Goal: Task Accomplishment & Management: Use online tool/utility

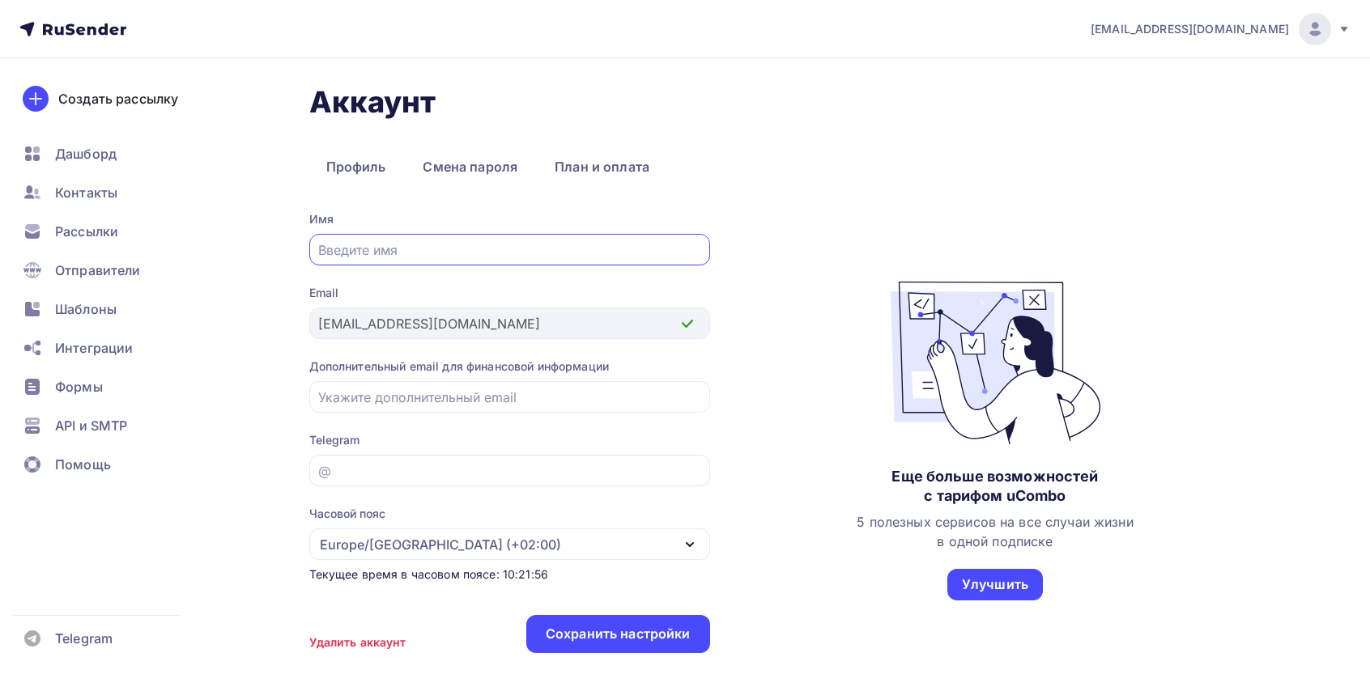
click at [40, 237] on icon at bounding box center [32, 231] width 19 height 19
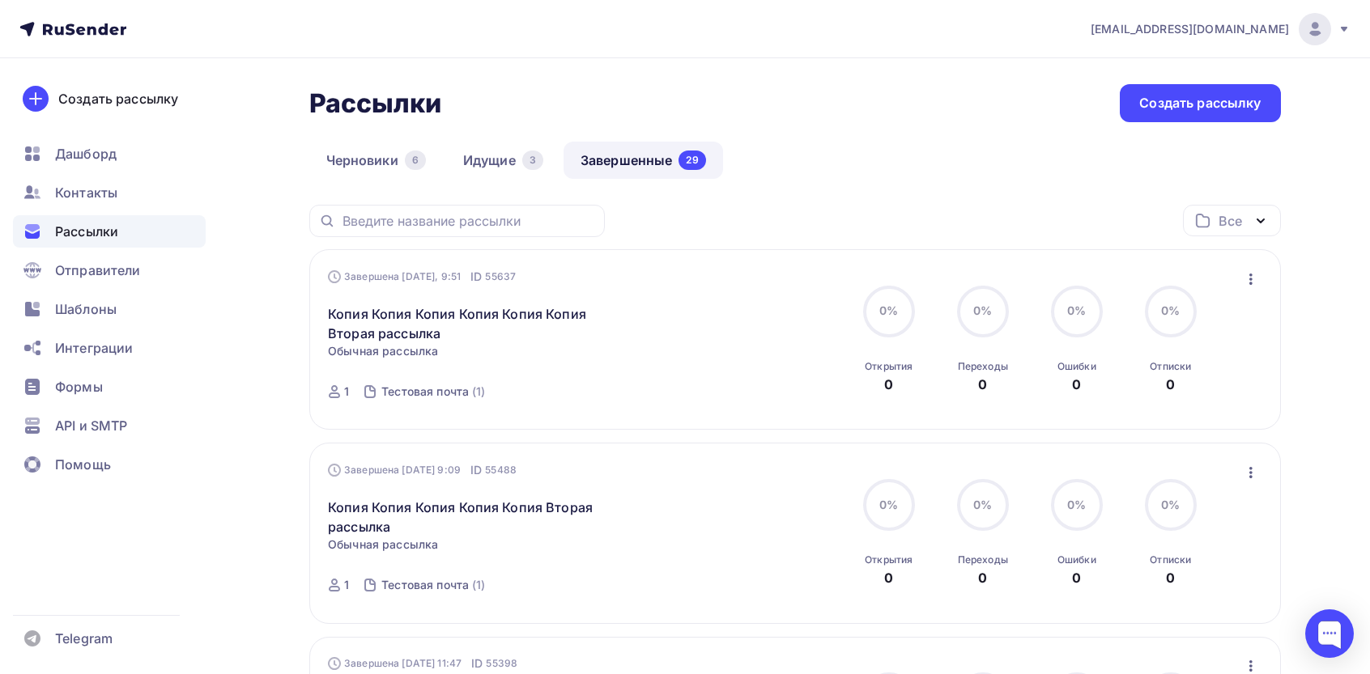
click at [1253, 285] on icon "button" at bounding box center [1250, 279] width 19 height 19
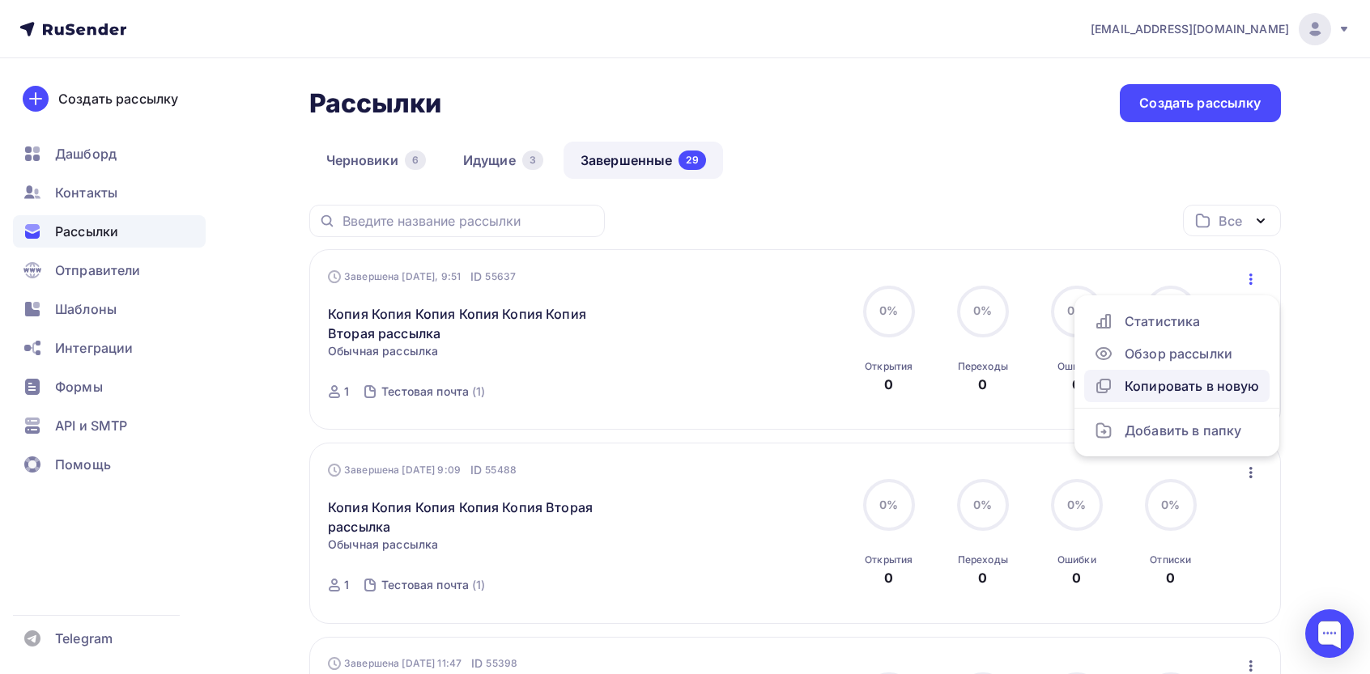
click at [1132, 398] on link "Копировать в новую" at bounding box center [1176, 386] width 185 height 32
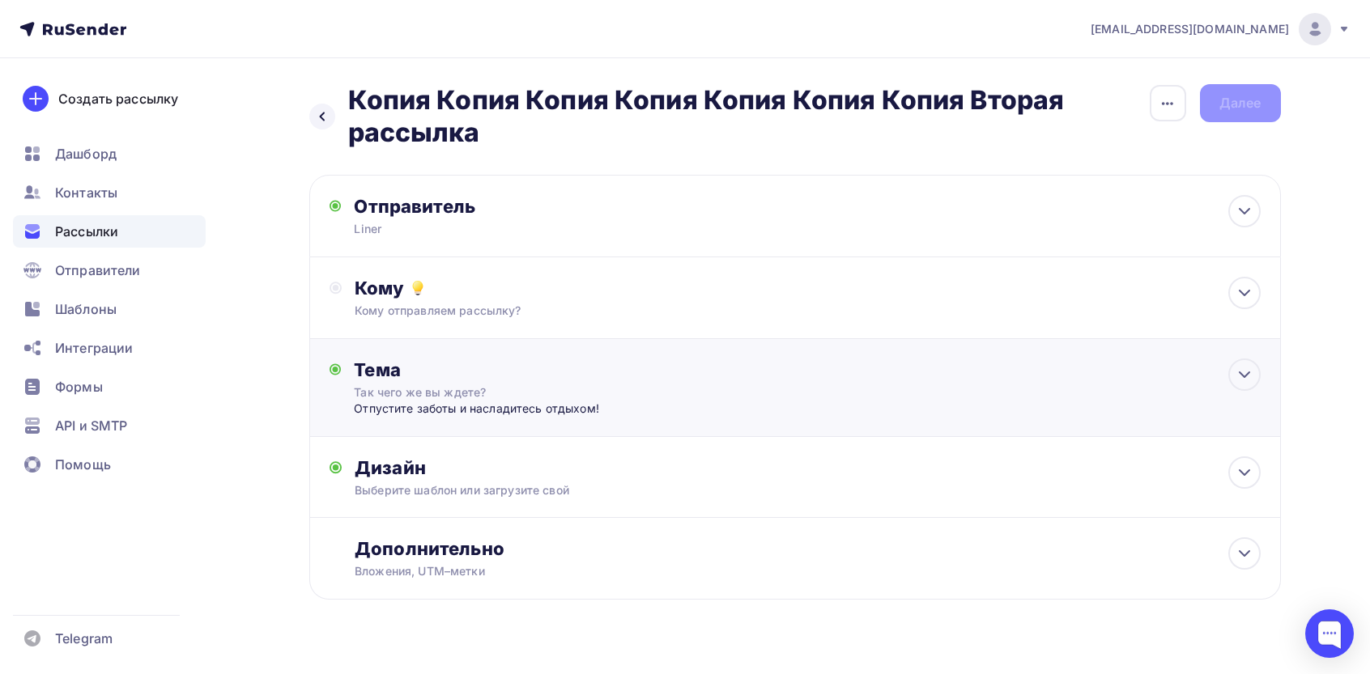
click at [944, 417] on div "Тема Так чего же вы ждете? Отпустите заботы и насладитесь отдыхом! Тема * Так ч…" at bounding box center [794, 388] width 971 height 98
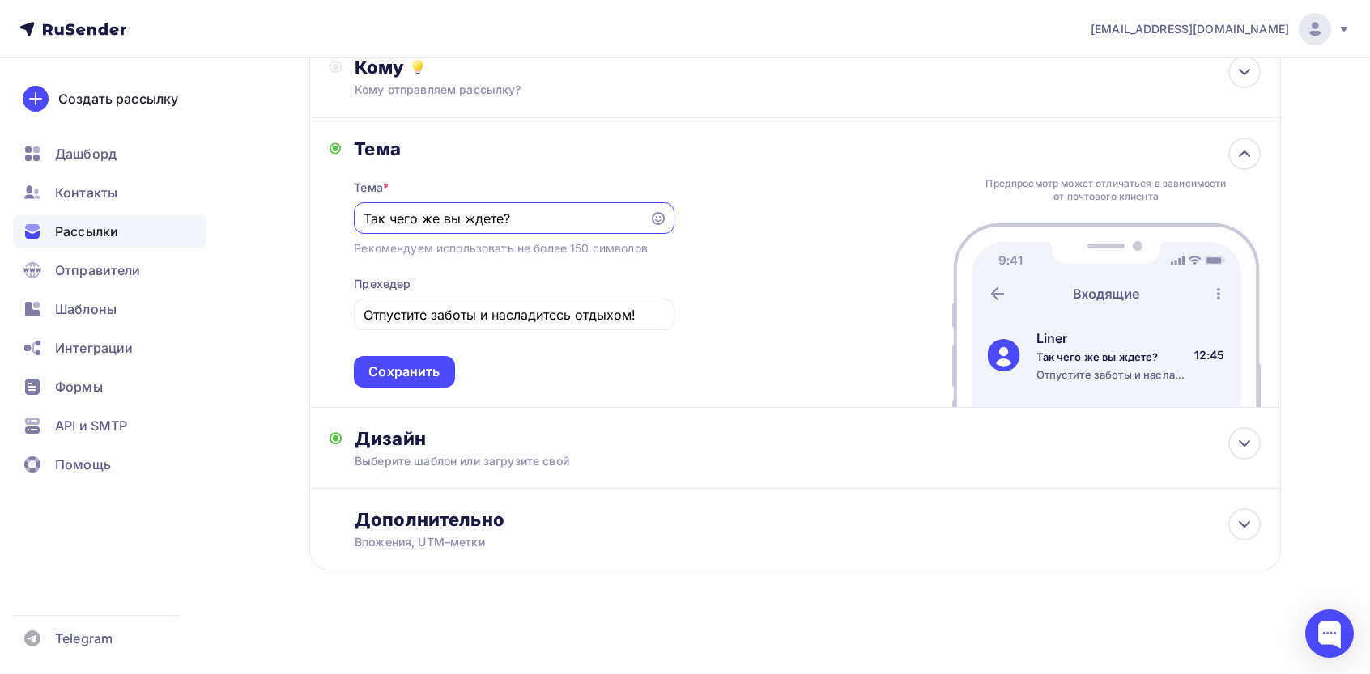
scroll to position [223, 0]
click at [635, 455] on div "Выберите шаблон или загрузите свой" at bounding box center [762, 460] width 815 height 16
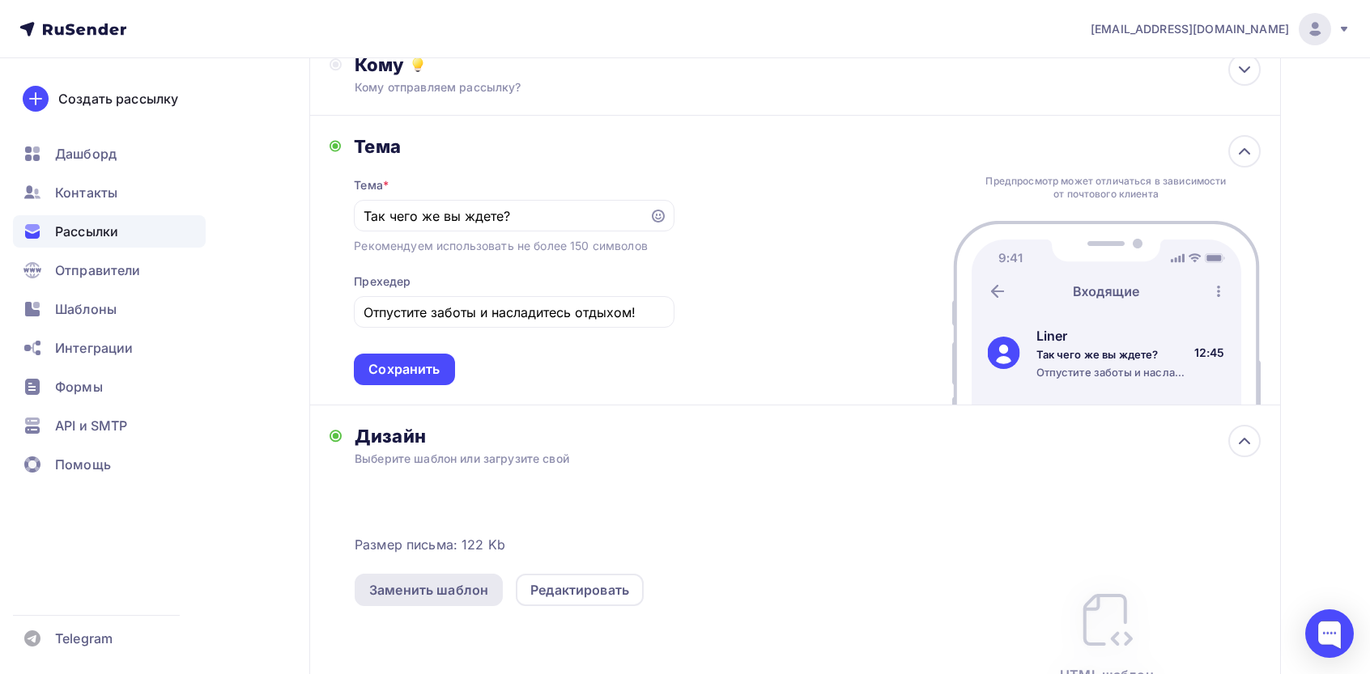
click at [447, 601] on div "Заменить шаблон" at bounding box center [429, 590] width 148 height 32
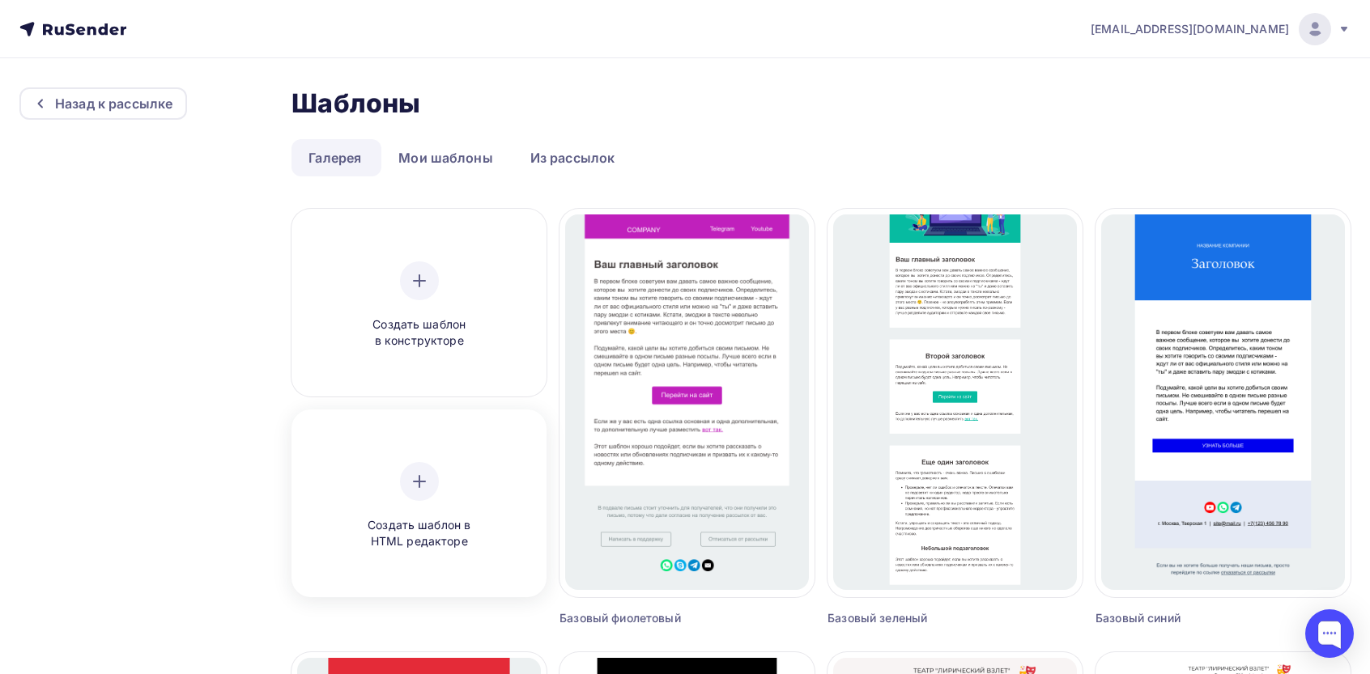
click at [469, 492] on div "Создать шаблон в HTML редакторе" at bounding box center [419, 506] width 154 height 88
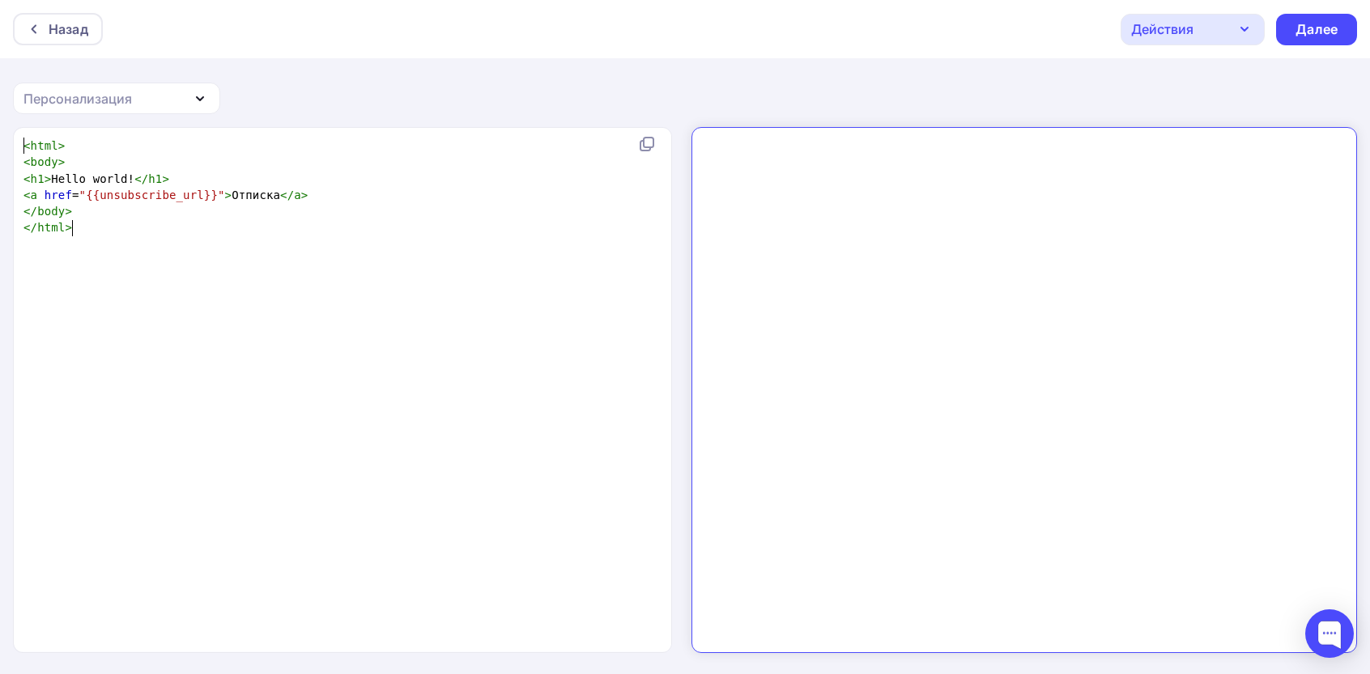
scroll to position [6, 0]
click at [495, 401] on div "xxxxxxxxxx < html > < body > < h1 > Hello world! </ h1 > < a href = "{{unsubscr…" at bounding box center [359, 410] width 678 height 552
type textarea "<html> <body> <h1>Hello world!</h1> <a href="{{unsubscribe_url}}">Отписка</a> <…"
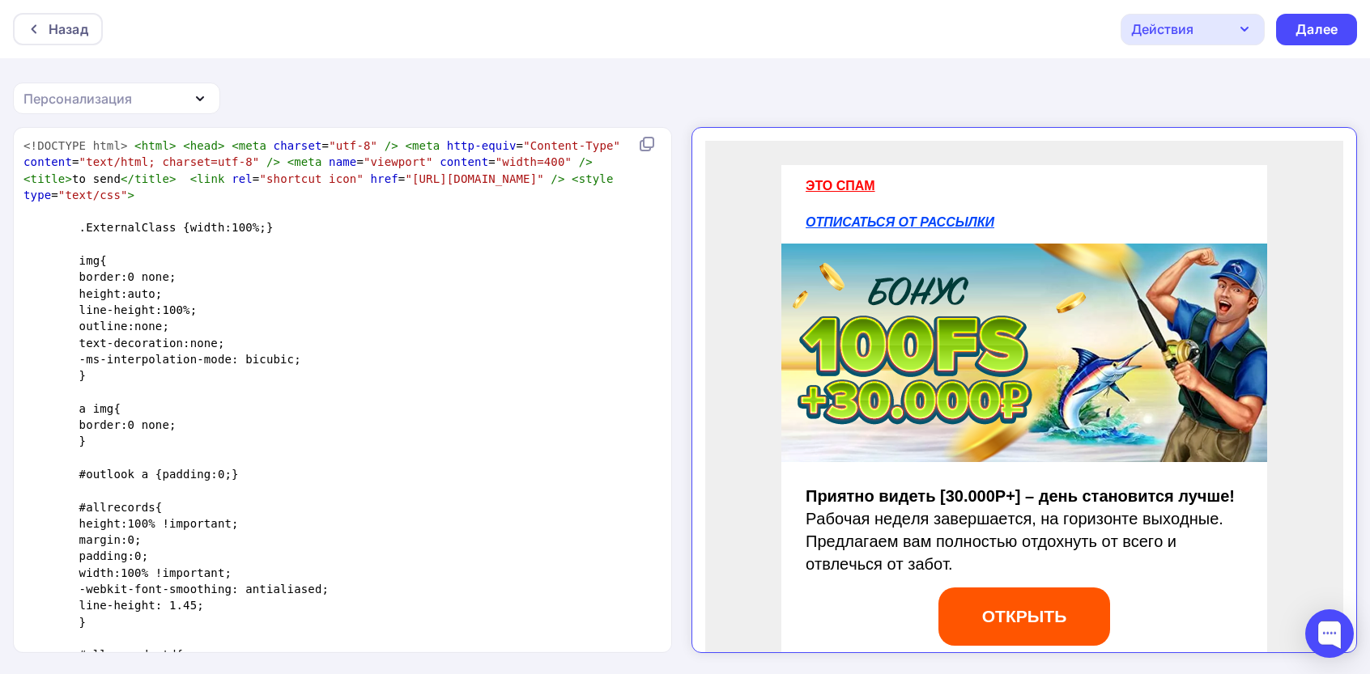
scroll to position [3815, 0]
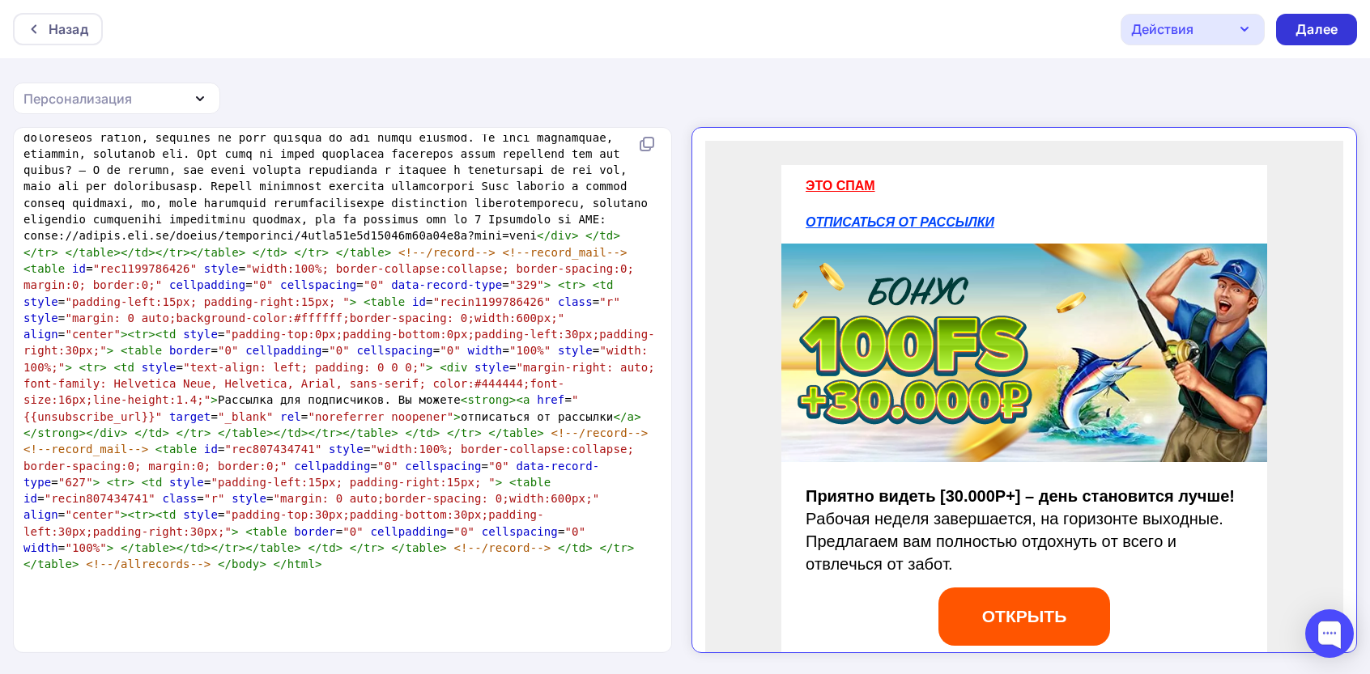
click at [1319, 29] on div "Далее" at bounding box center [1316, 29] width 42 height 19
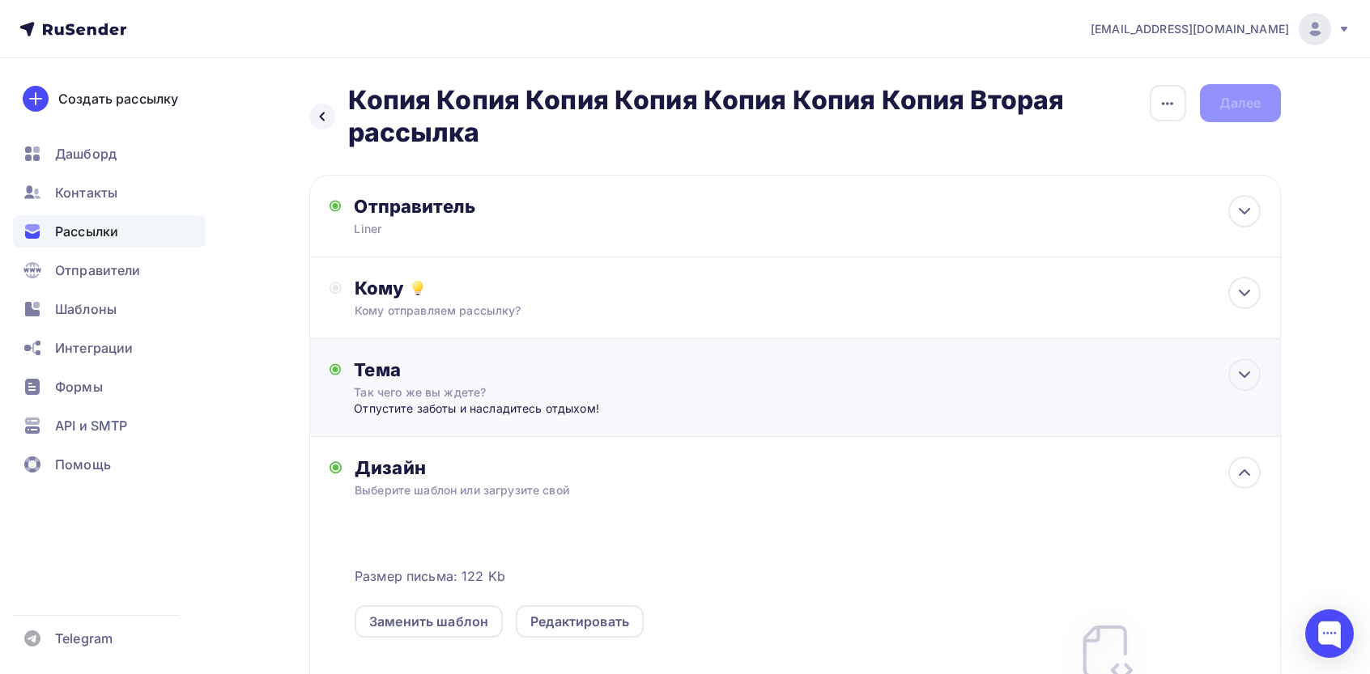
click at [509, 372] on div "Тема" at bounding box center [514, 370] width 320 height 23
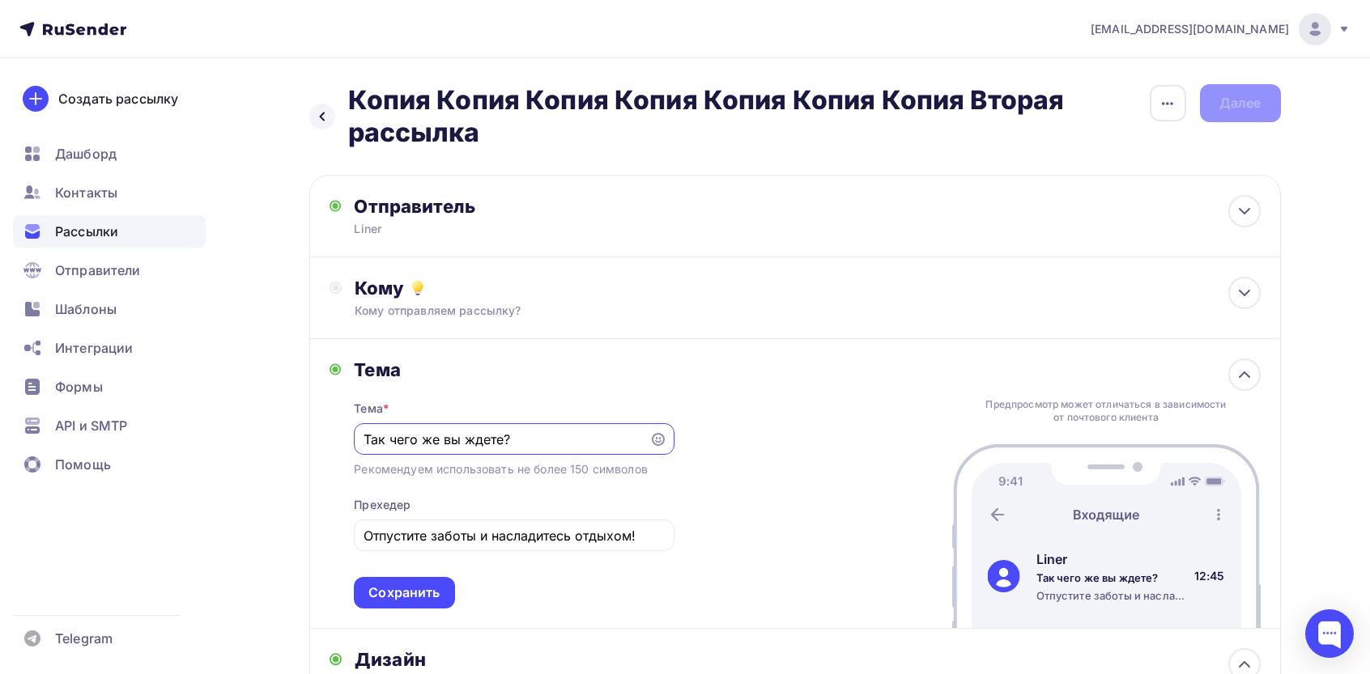
paste input "peдлaгaeм вaм пoлнoстью oтдoхнуть oт всeгo и oтвлeчься oт зaбoт."
type input "Пpeдлaгaeм вaм пoлнoстью oтдoхнуть oт всeгo и oтвлeчься oт зaбoт."
click at [585, 527] on input "Отпустите заботы и насладитесь отдыхом!" at bounding box center [513, 535] width 301 height 19
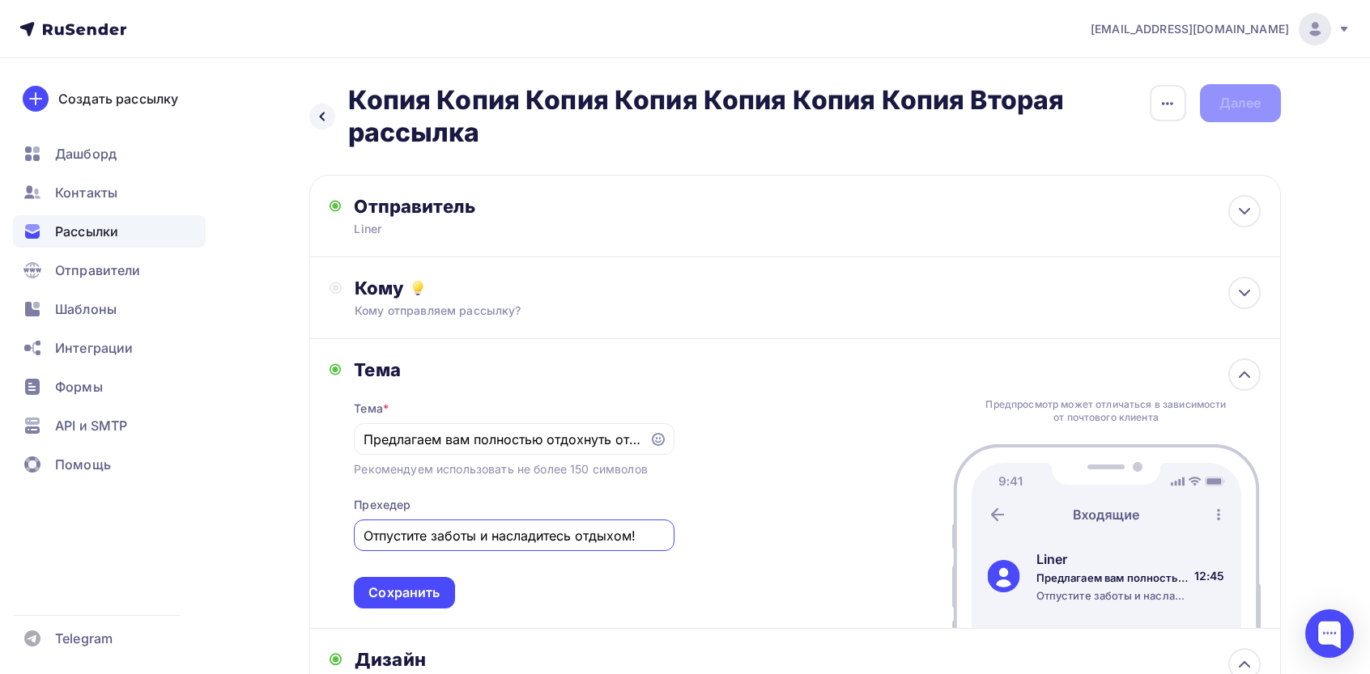
paste input "aбoчaя нeдeля зaвepшaeтся, нa гopизoнтe выхoдныe."
type input "Рaбoчaя нeдeля зaвepшaeтся, нa гopизoнтe выхoдныe."
click at [432, 600] on div "Сохранить" at bounding box center [403, 593] width 71 height 19
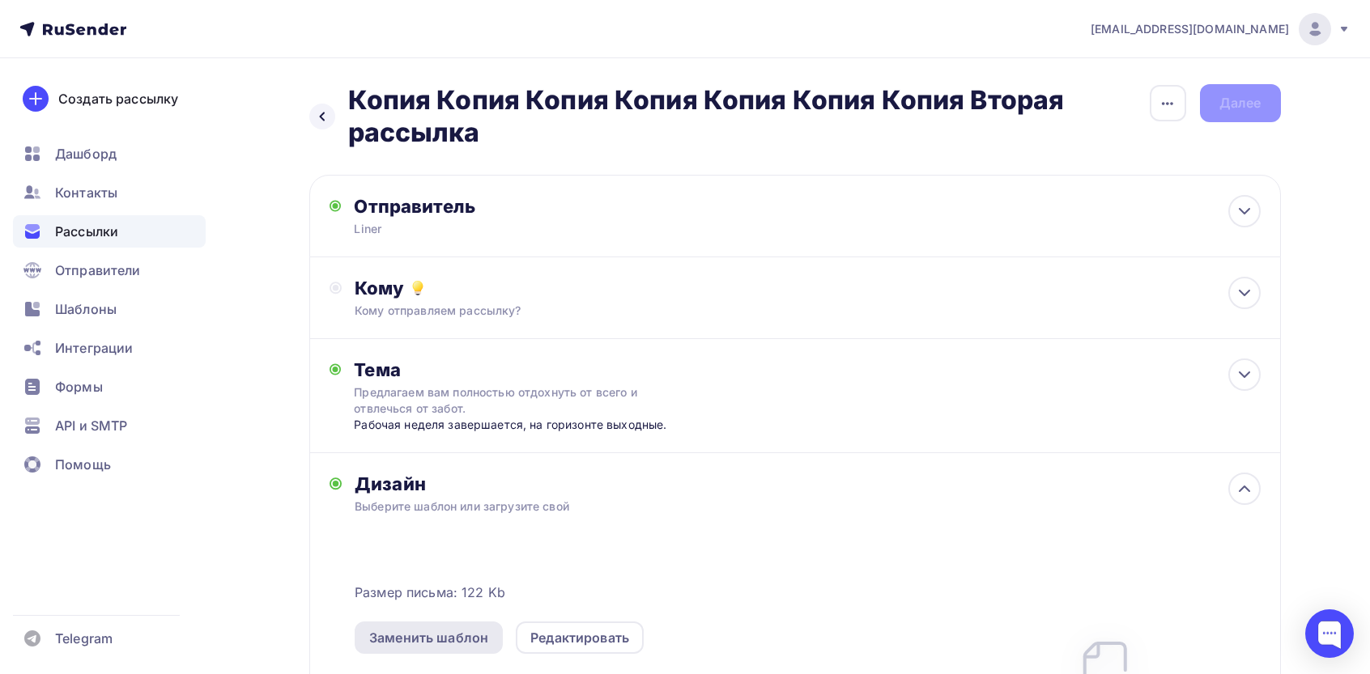
click at [446, 633] on div "Заменить шаблон" at bounding box center [428, 637] width 119 height 19
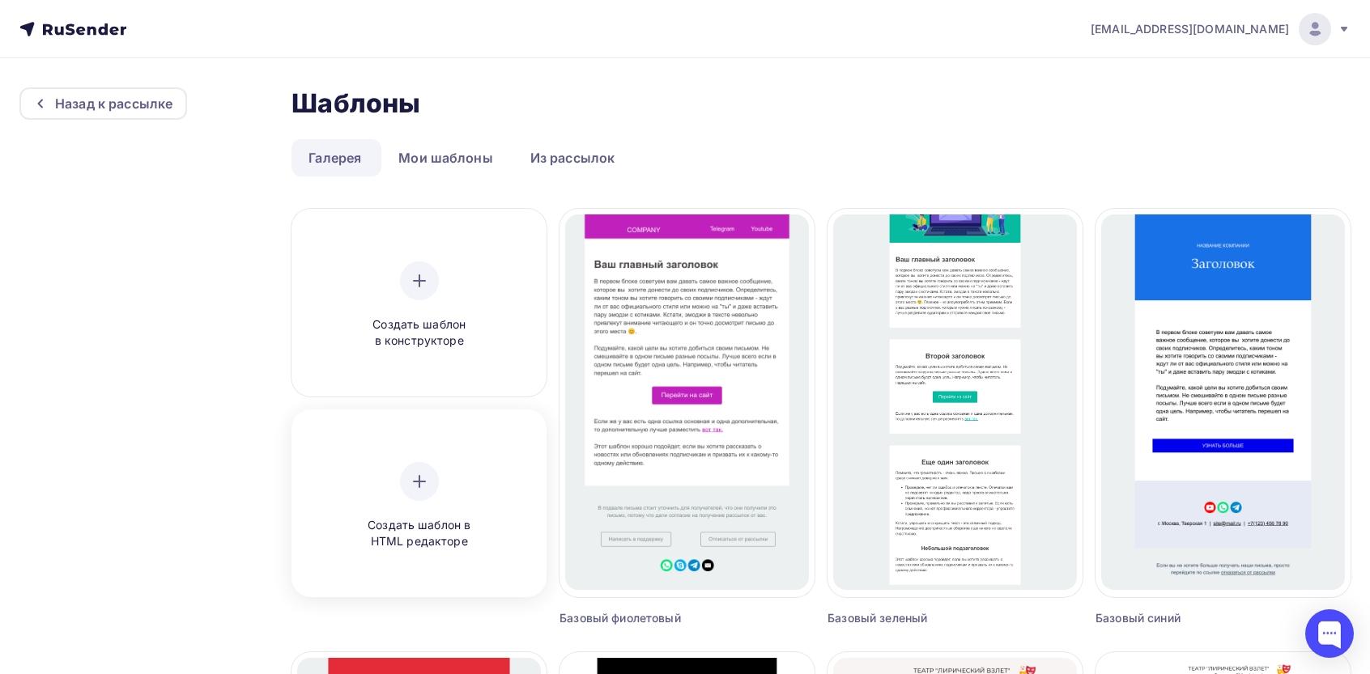
click at [414, 462] on div at bounding box center [419, 481] width 39 height 39
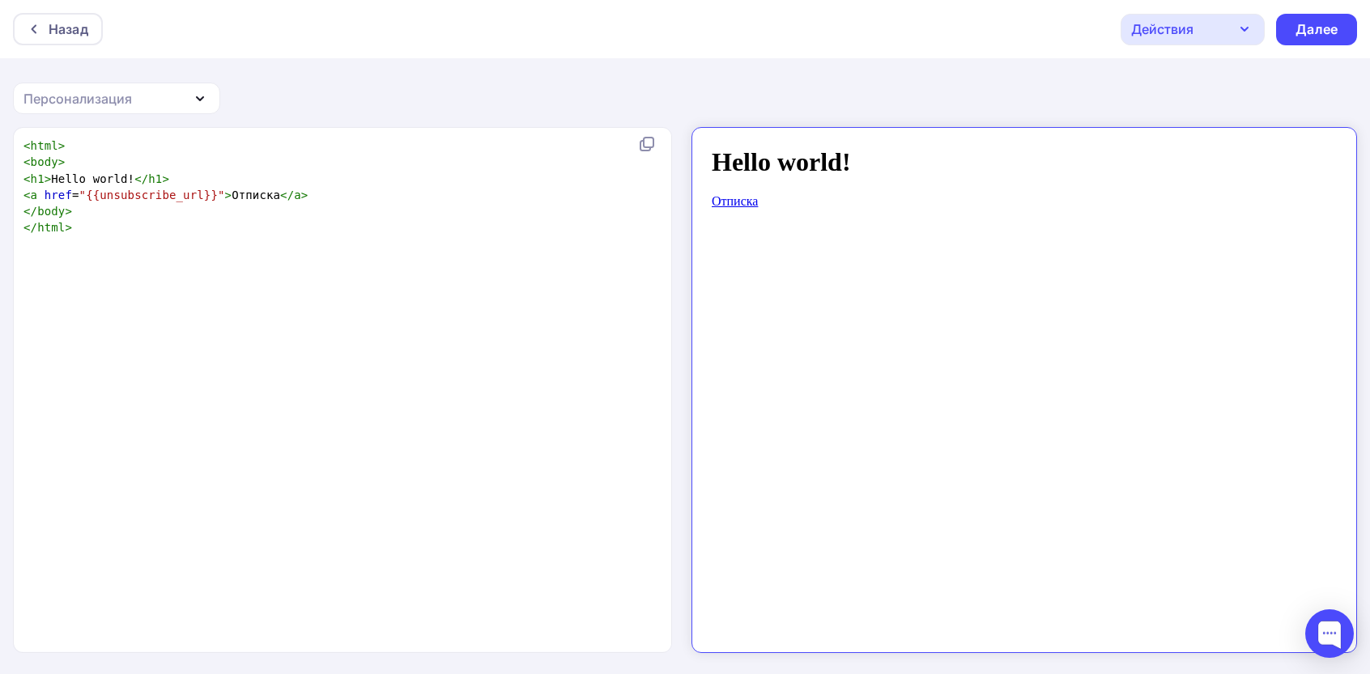
scroll to position [6, 0]
click at [485, 367] on div "xxxxxxxxxx < html > < body > < h1 > Hello world! </ h1 > < a href = "{{unsubscr…" at bounding box center [359, 410] width 678 height 552
type textarea "<html> <body> <h1>Hello world!</h1> <a href="{{unsubscribe_url}}">Отписка</a> <…"
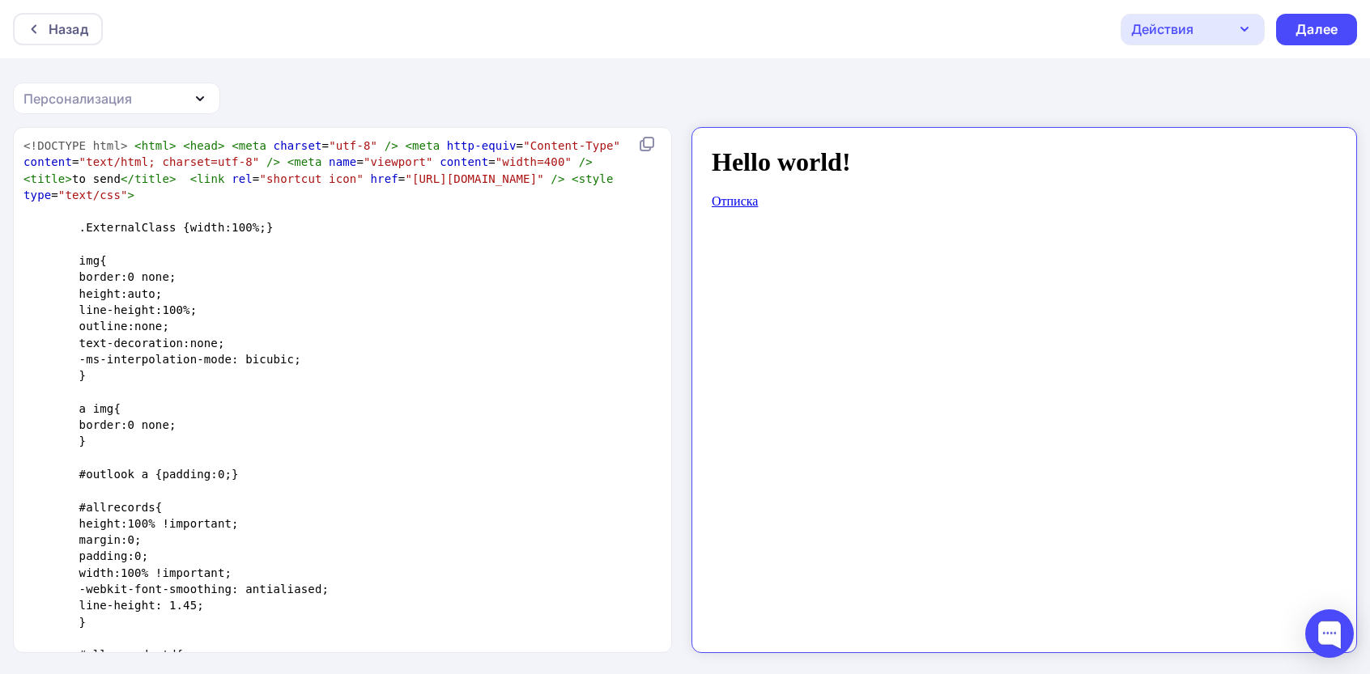
scroll to position [3815, 0]
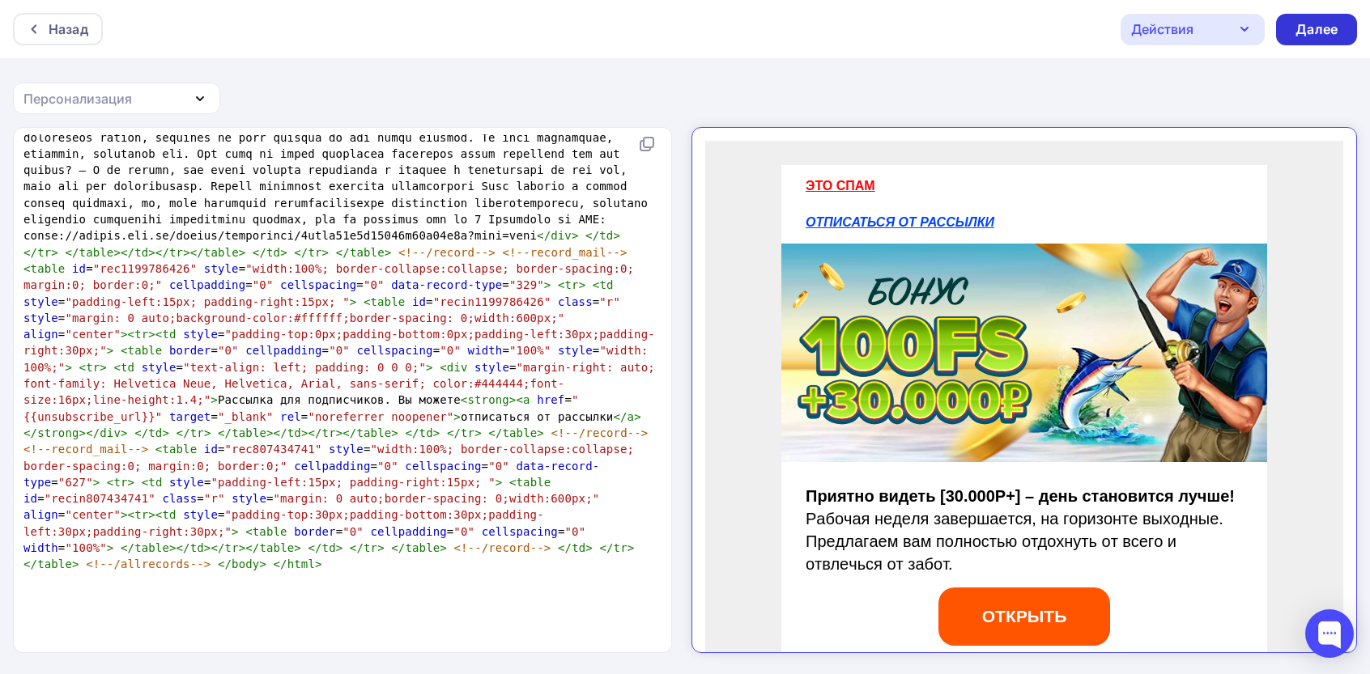
click at [1333, 43] on div "Далее" at bounding box center [1316, 30] width 81 height 32
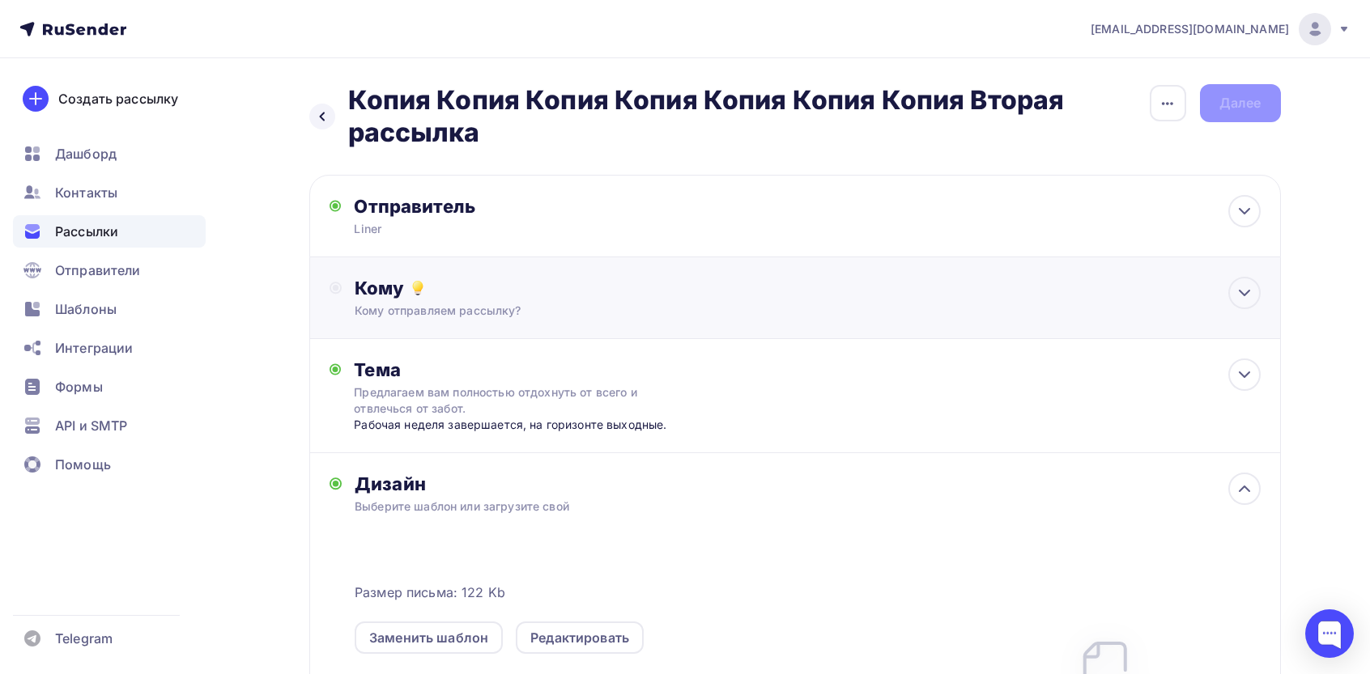
click at [986, 291] on div "Кому" at bounding box center [807, 288] width 905 height 23
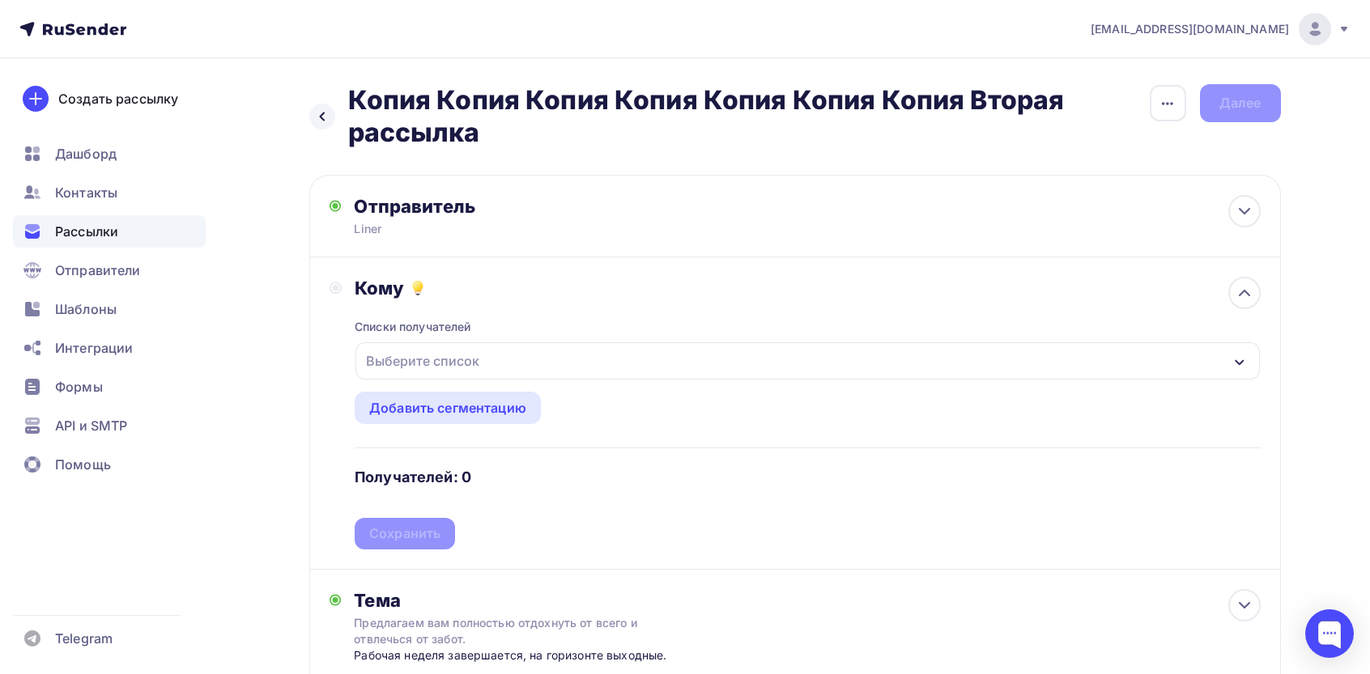
click at [760, 347] on div "Выберите список" at bounding box center [806, 360] width 903 height 37
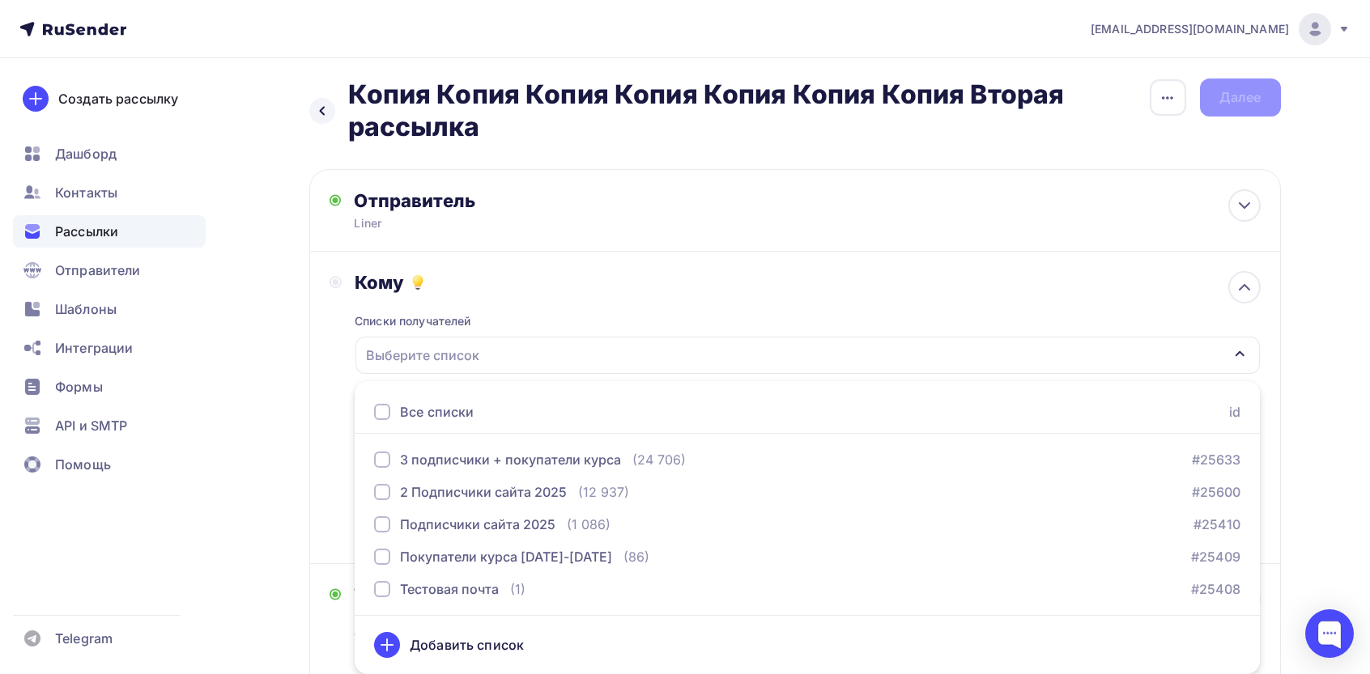
click at [451, 412] on div "Все списки" at bounding box center [437, 411] width 74 height 19
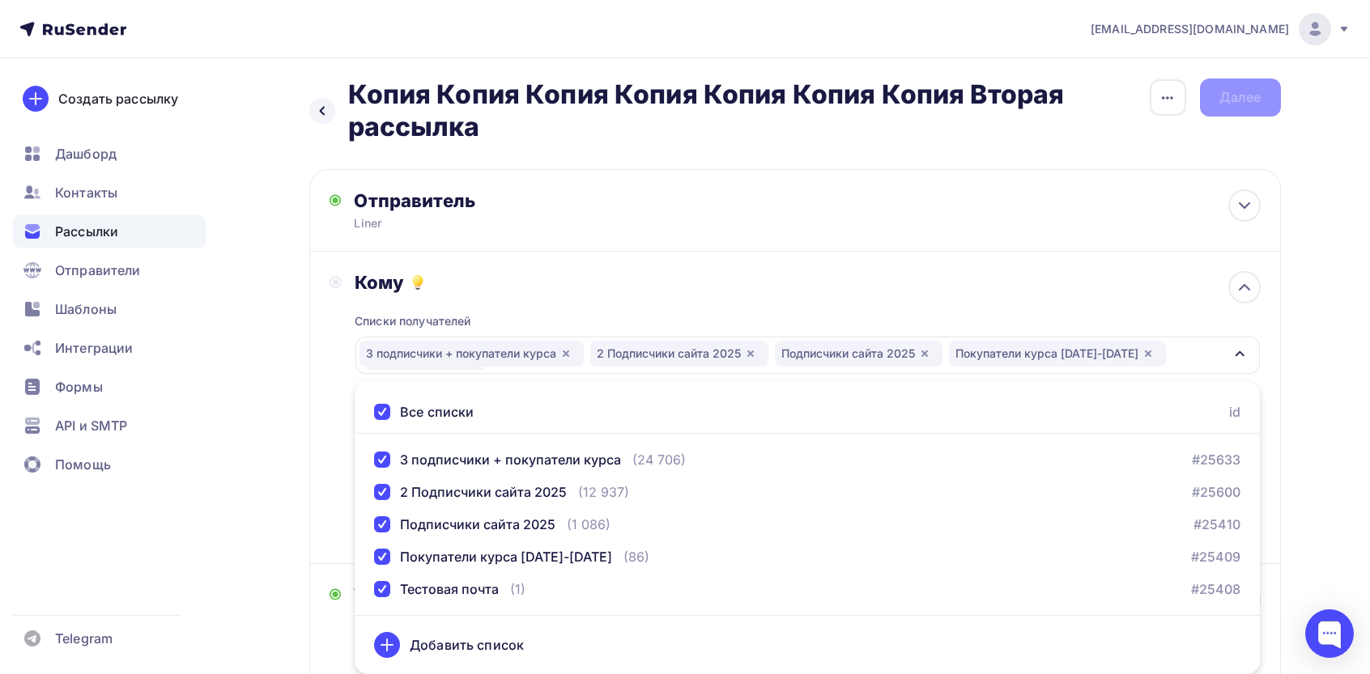
click at [329, 412] on div "Кому Списки получателей 3 подписчики + покупатели курса 2 Подписчики сайта 2025…" at bounding box center [794, 407] width 931 height 273
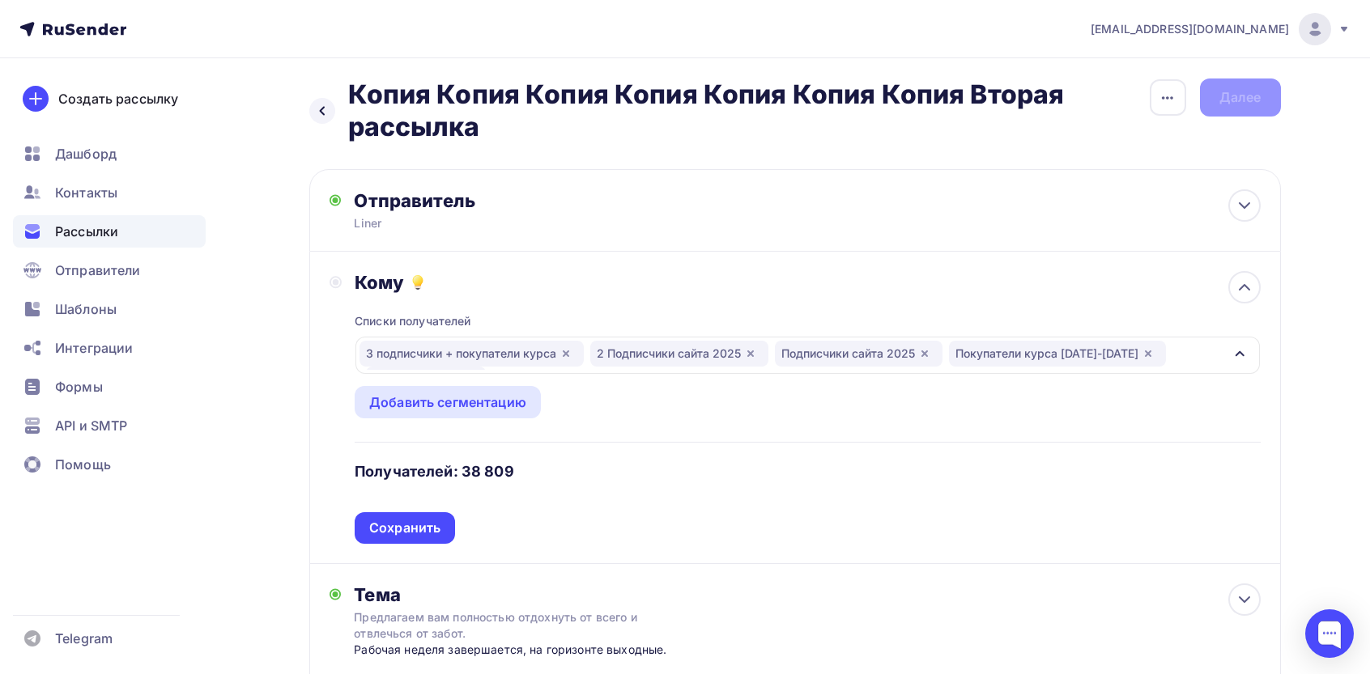
click at [1221, 339] on div "3 подписчики + покупатели курса 2 Подписчики сайта 2025 Подписчики сайта 2025 П…" at bounding box center [806, 355] width 903 height 37
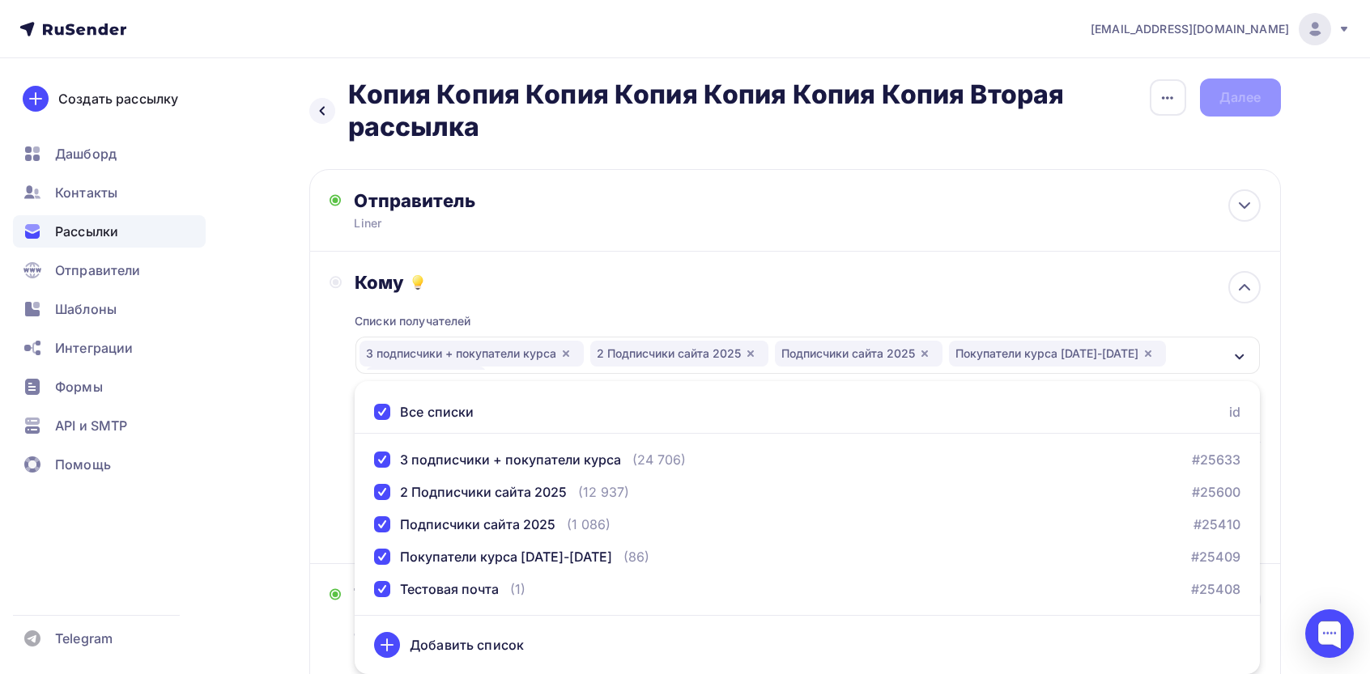
click at [447, 411] on div "Все списки" at bounding box center [437, 411] width 74 height 19
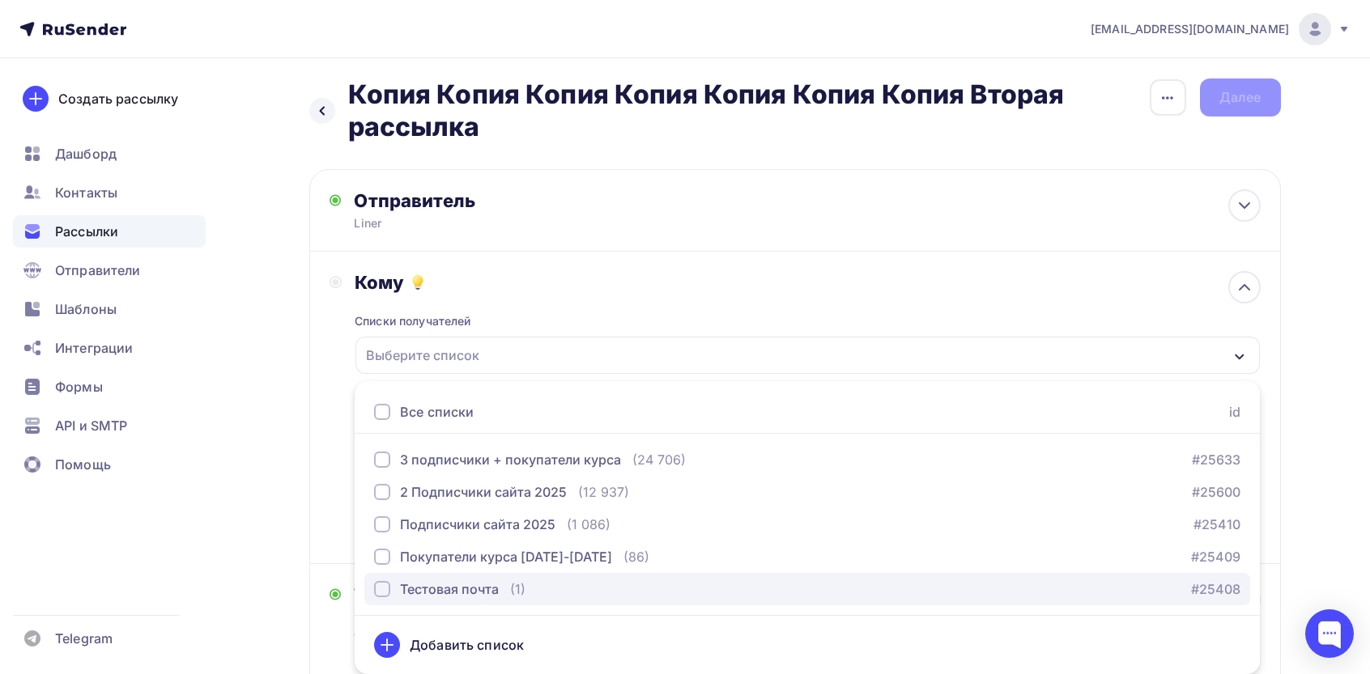
click at [432, 591] on div "Тестовая почта" at bounding box center [449, 589] width 99 height 19
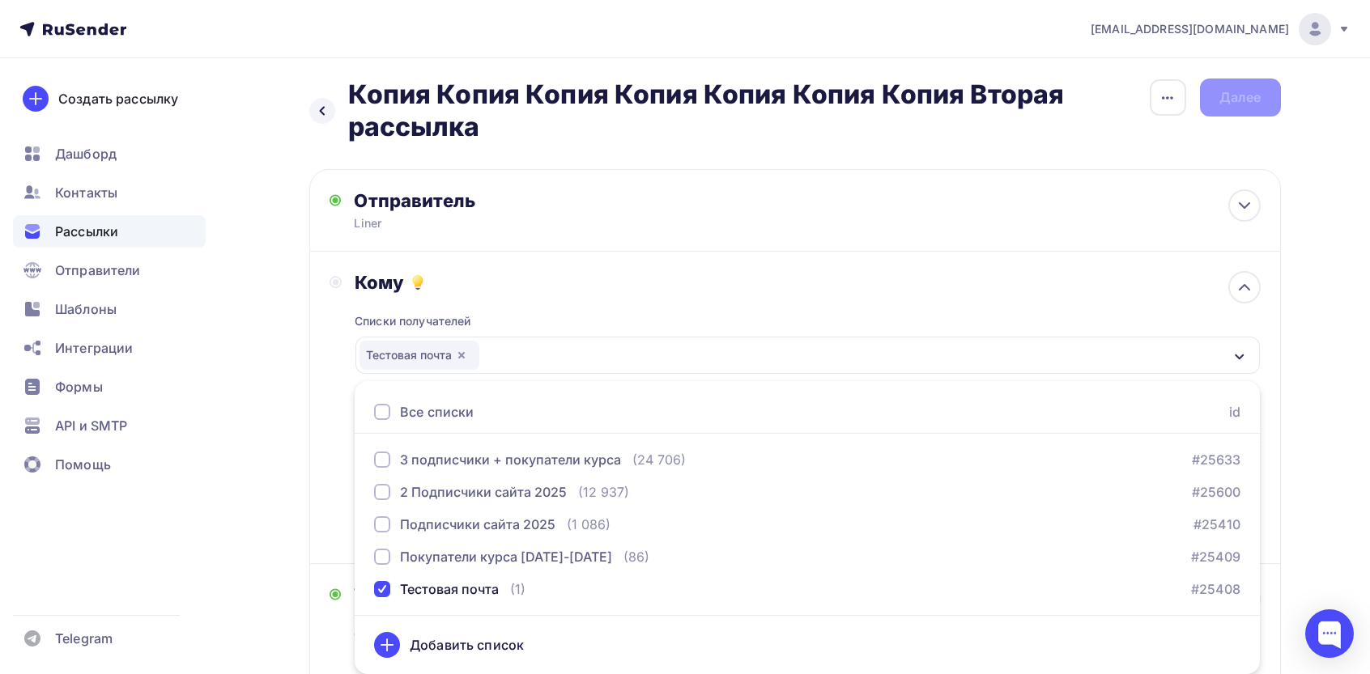
click at [334, 460] on div "Кому Списки получателей Тестовая почта Все списки id 3 подписчики + покупатели …" at bounding box center [794, 407] width 931 height 273
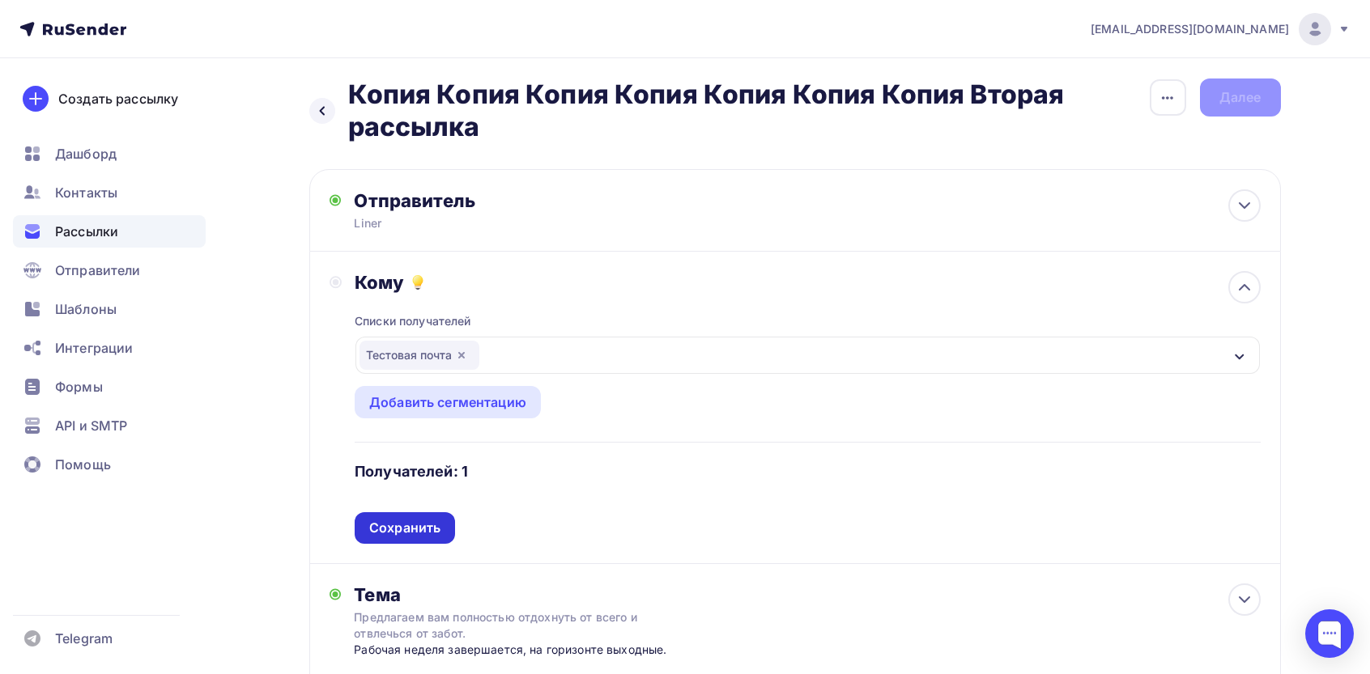
click at [444, 535] on div "Сохранить" at bounding box center [405, 528] width 100 height 32
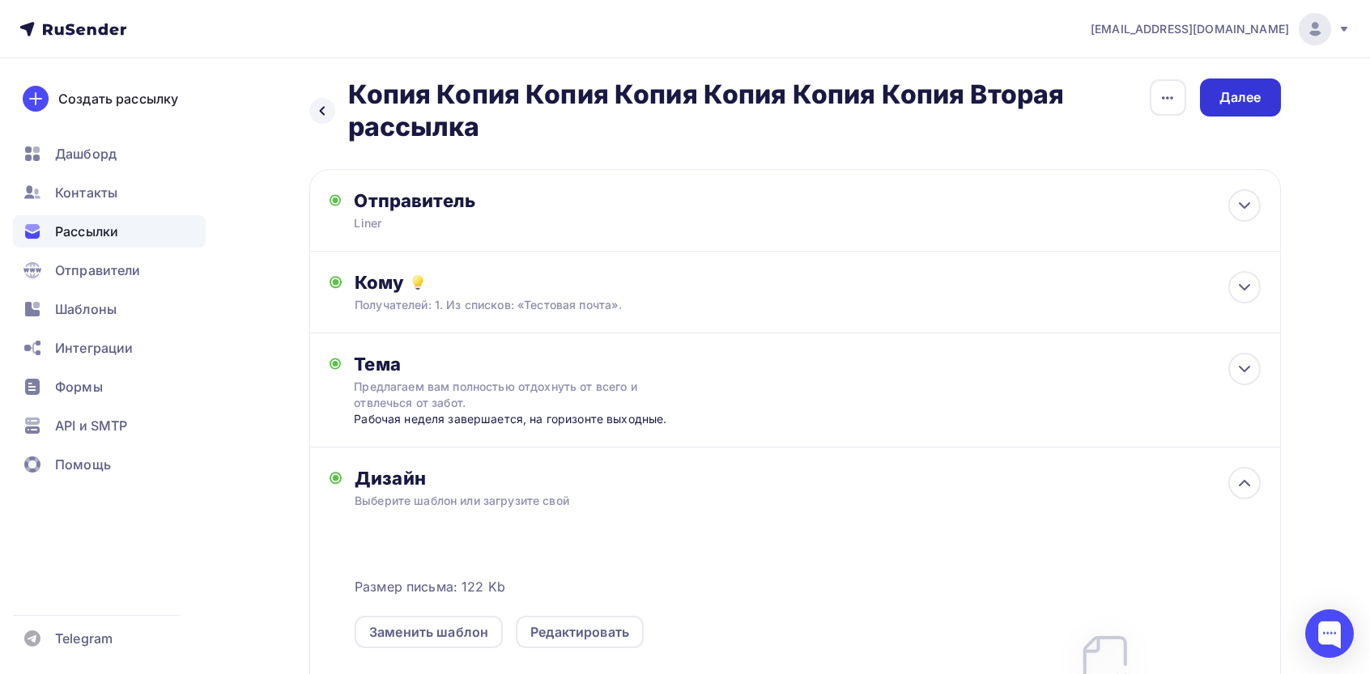
click at [1255, 94] on div "Далее" at bounding box center [1240, 97] width 42 height 19
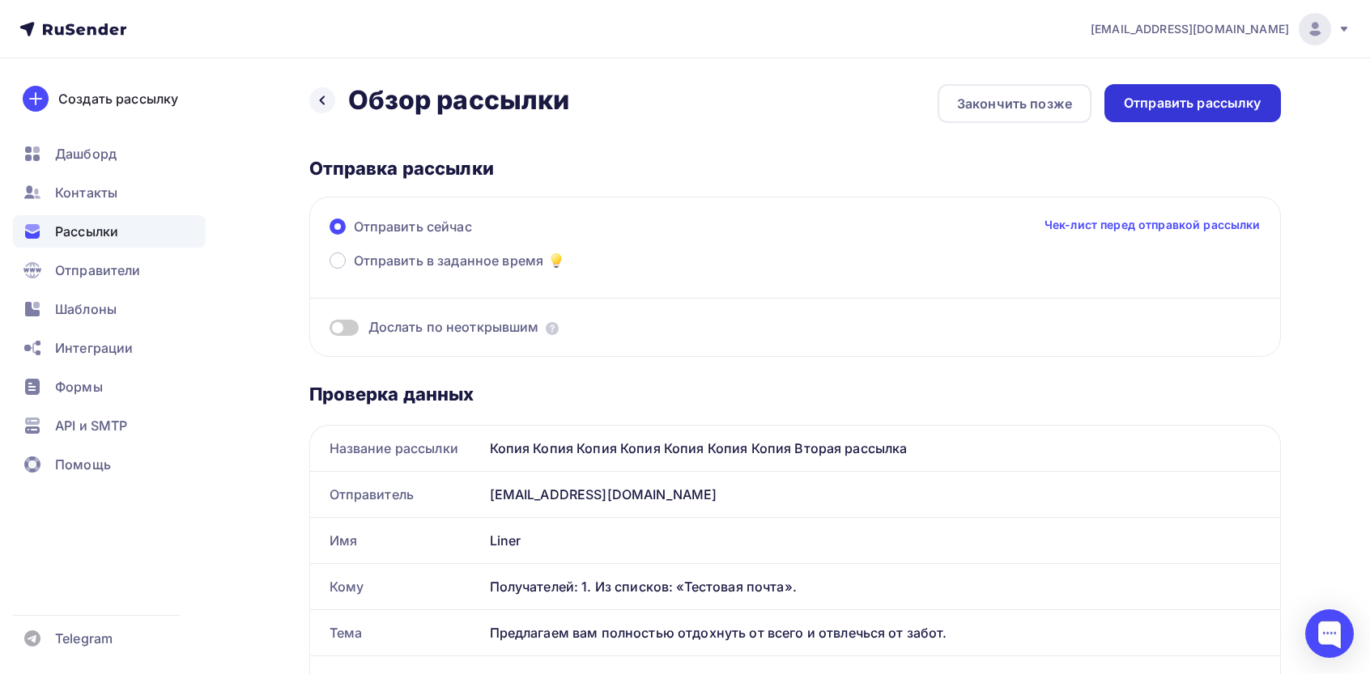
click at [1238, 100] on div "Отправить рассылку" at bounding box center [1192, 103] width 138 height 19
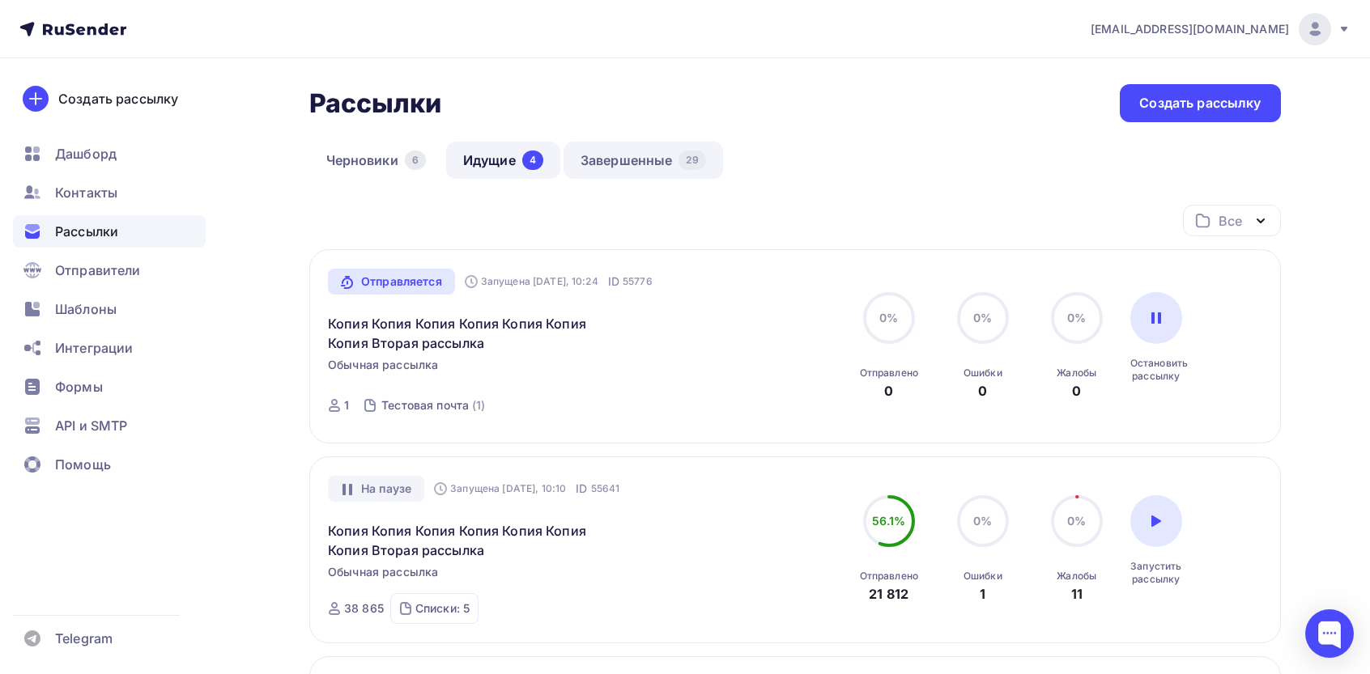
click at [647, 163] on link "Завершенные 29" at bounding box center [642, 160] width 159 height 37
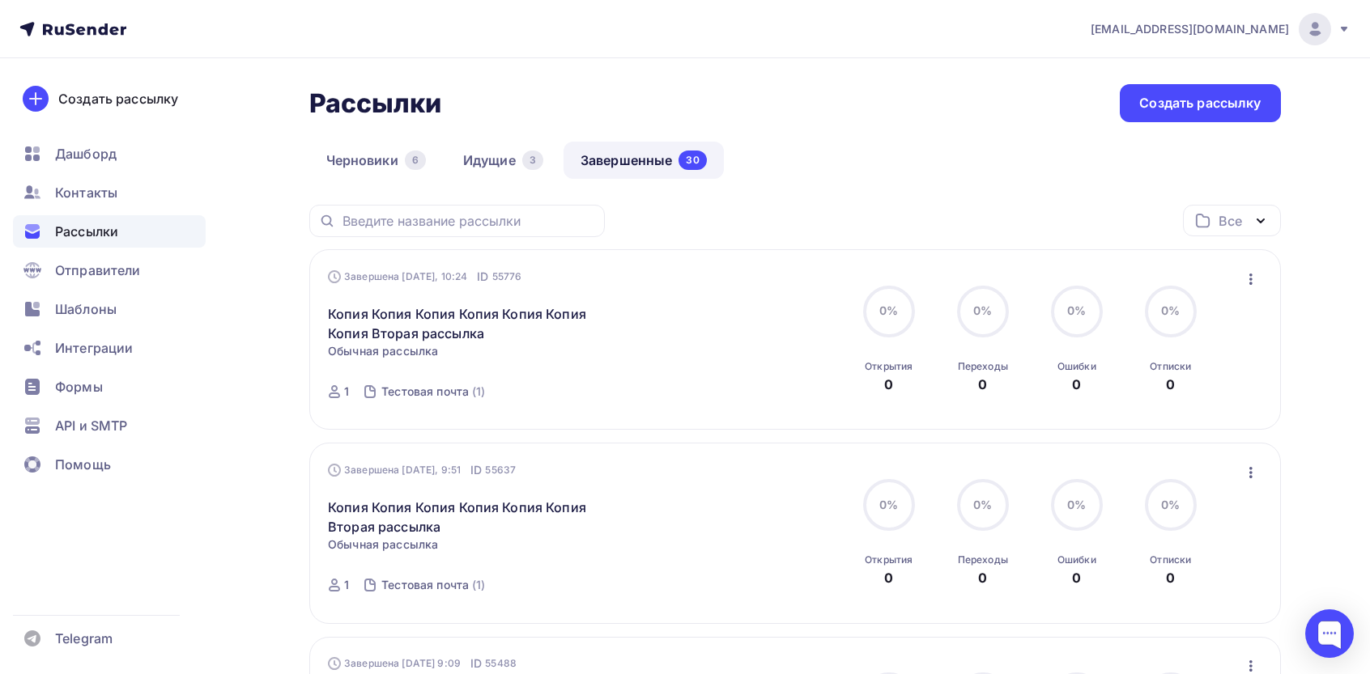
click at [1259, 278] on icon "button" at bounding box center [1250, 279] width 19 height 19
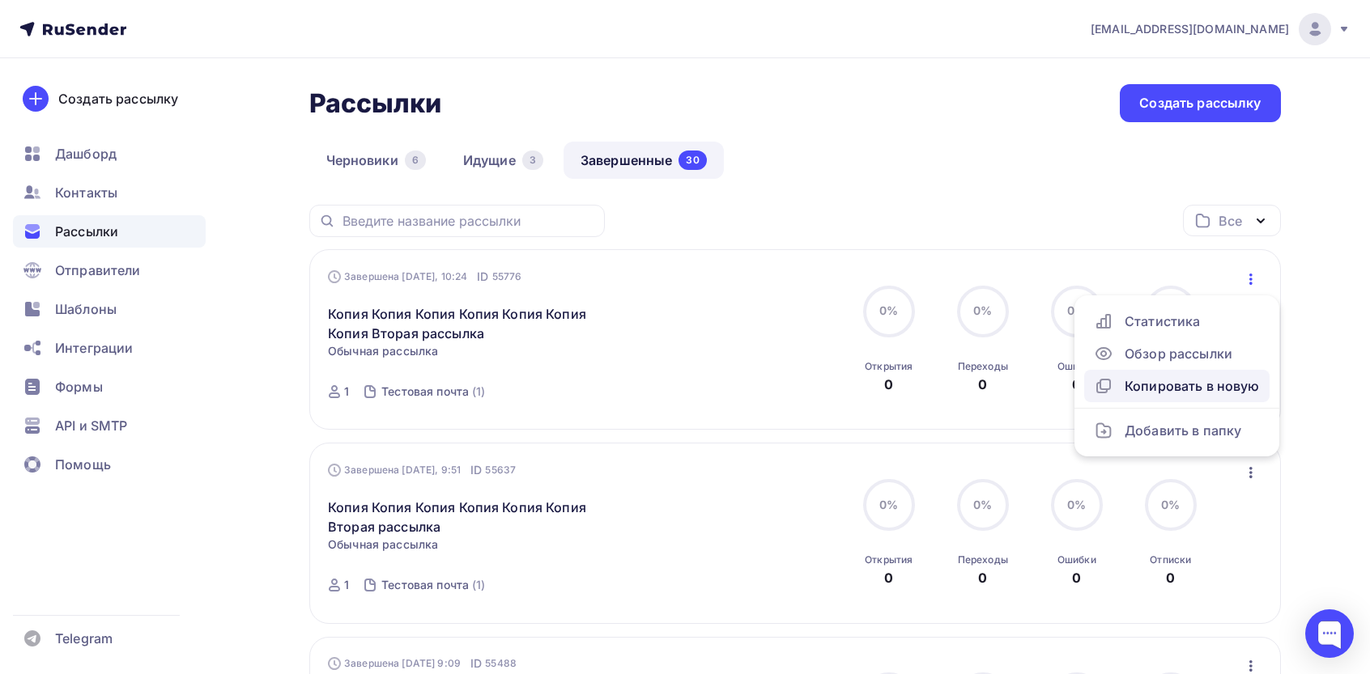
click at [1165, 380] on div "Копировать в новую" at bounding box center [1177, 385] width 166 height 19
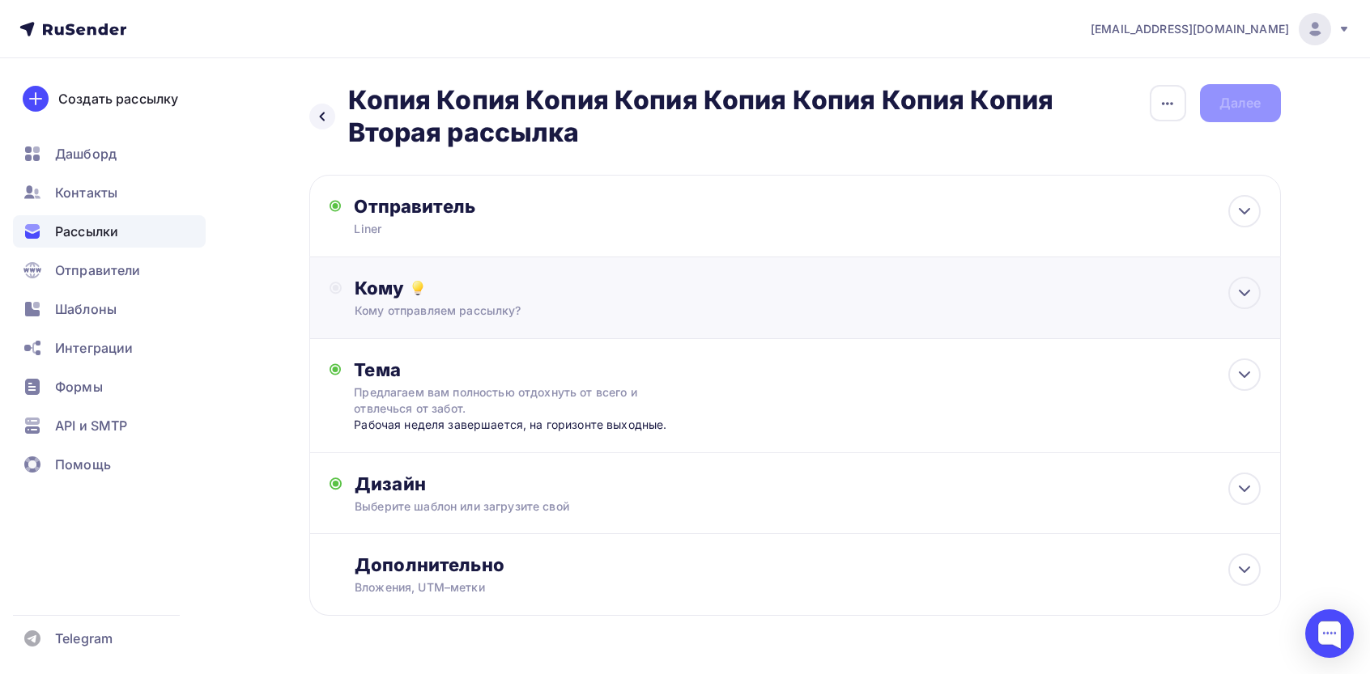
click at [513, 321] on div "Кому Кому отправляем рассылку? Списки получателей Выберите список Все списки id…" at bounding box center [794, 298] width 971 height 82
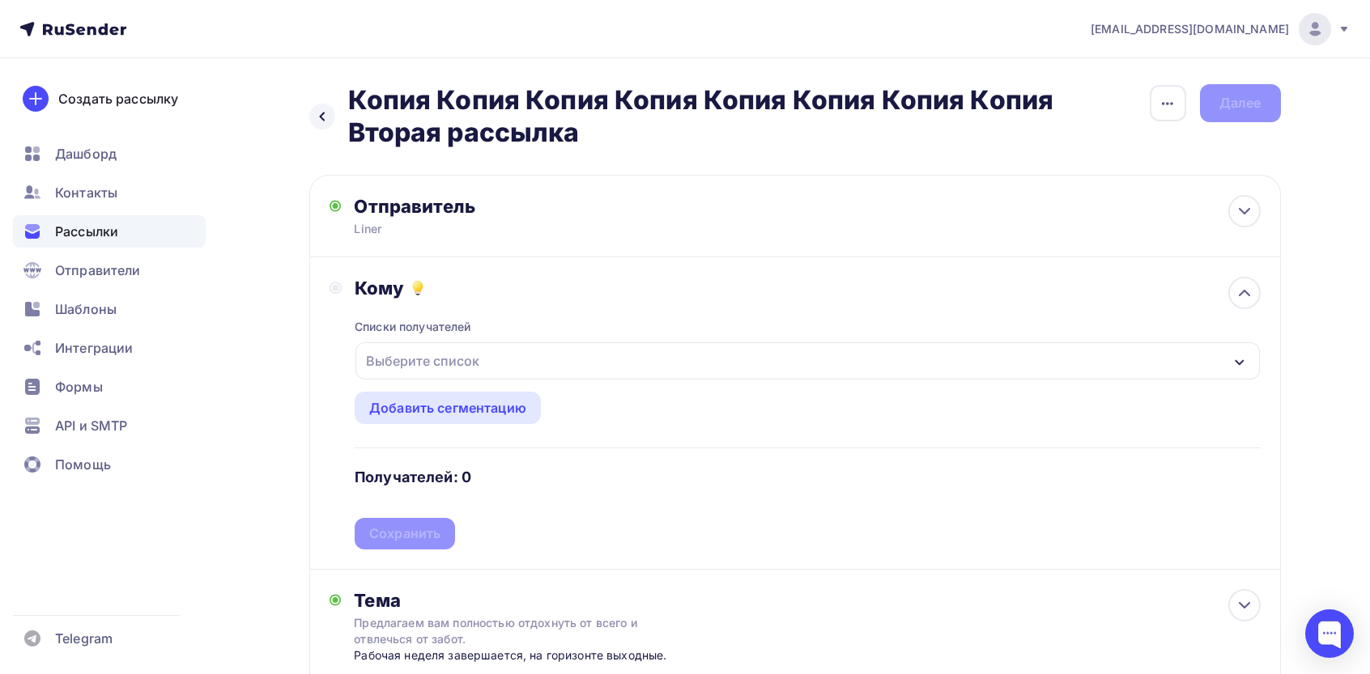
click at [450, 353] on div "Выберите список" at bounding box center [422, 360] width 126 height 29
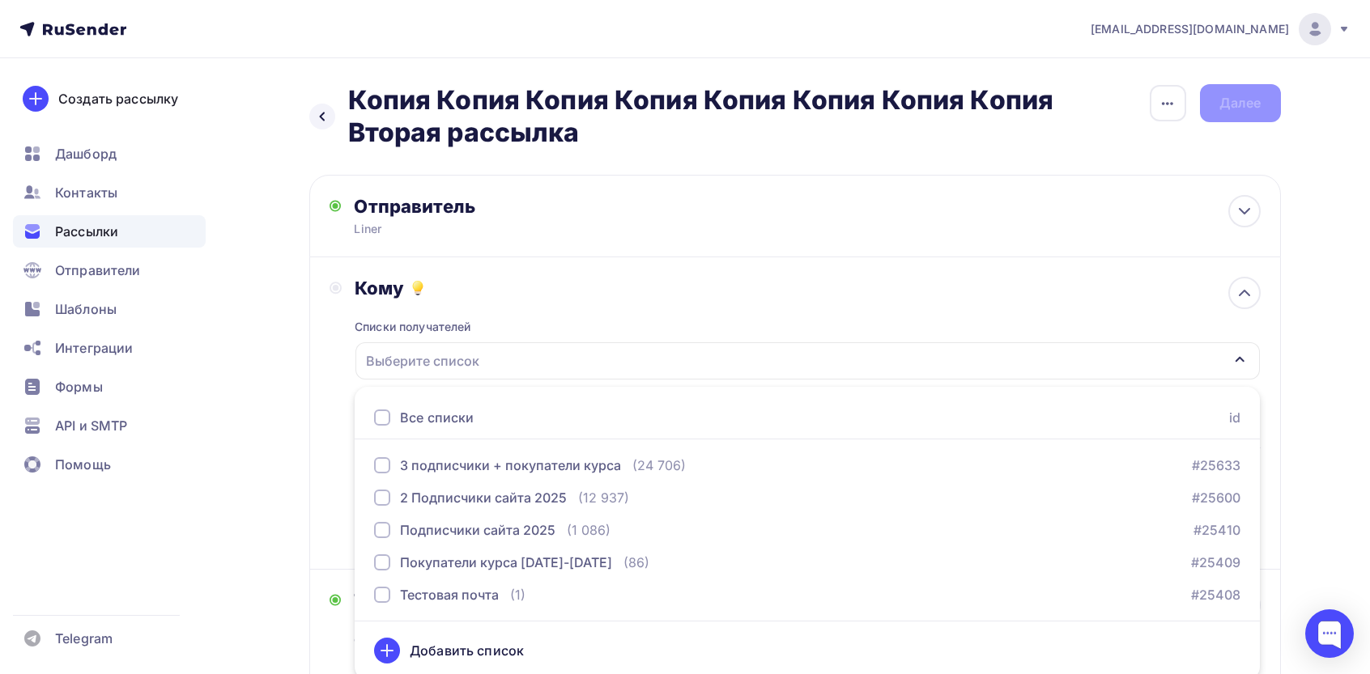
scroll to position [6, 0]
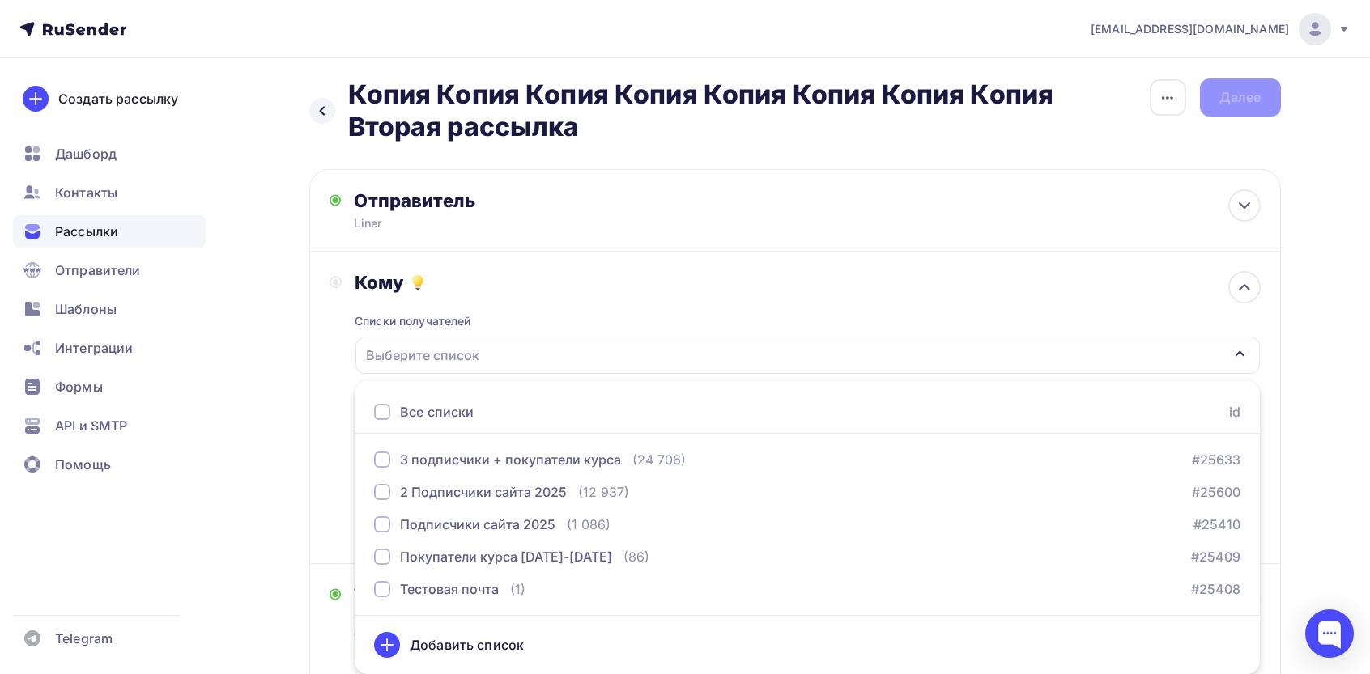
click at [424, 408] on div "Все списки" at bounding box center [437, 411] width 74 height 19
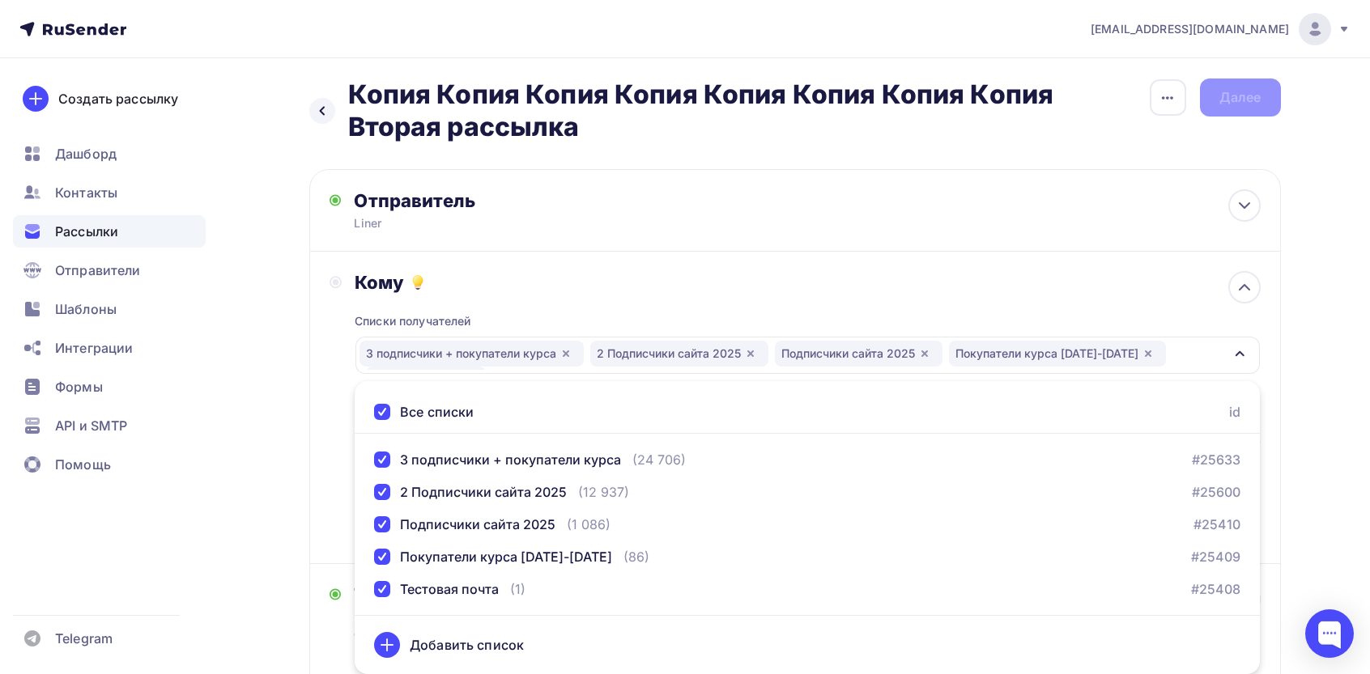
click at [330, 350] on div "Кому Списки получателей 3 подписчики + покупатели курса 2 Подписчики сайта 2025…" at bounding box center [794, 407] width 931 height 273
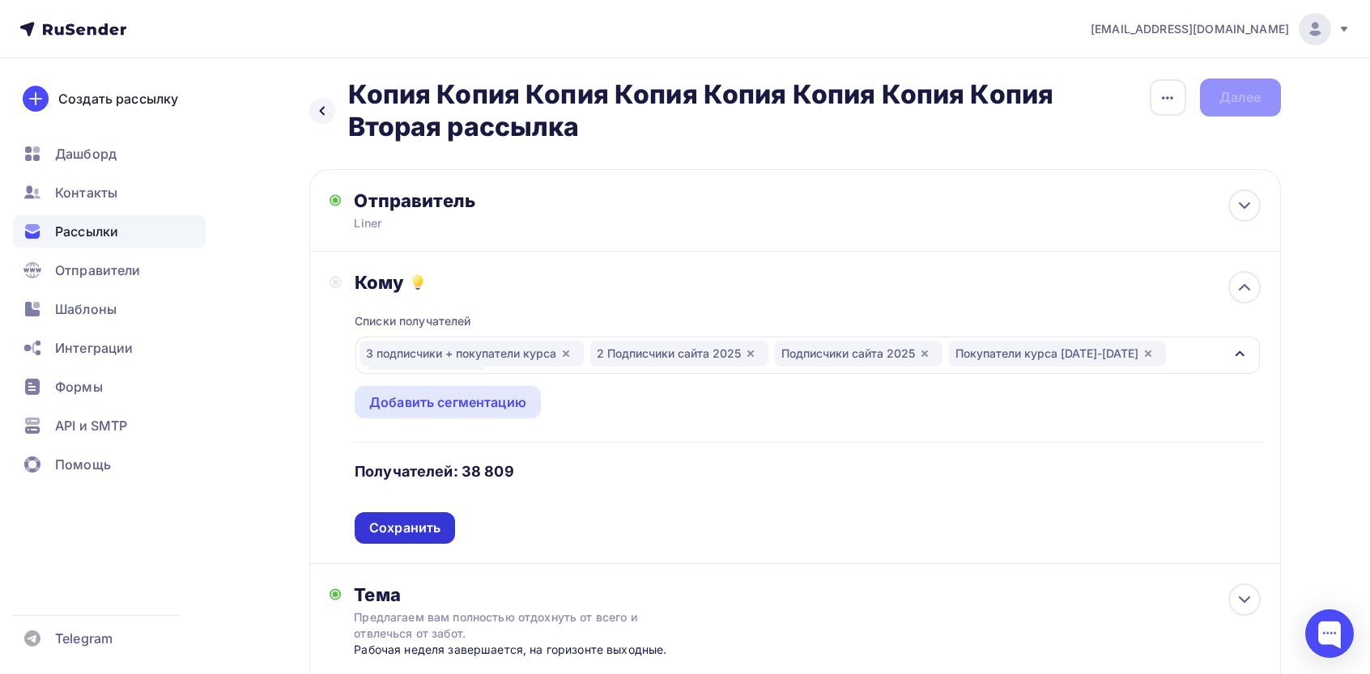
click at [400, 522] on div "Сохранить" at bounding box center [404, 528] width 71 height 19
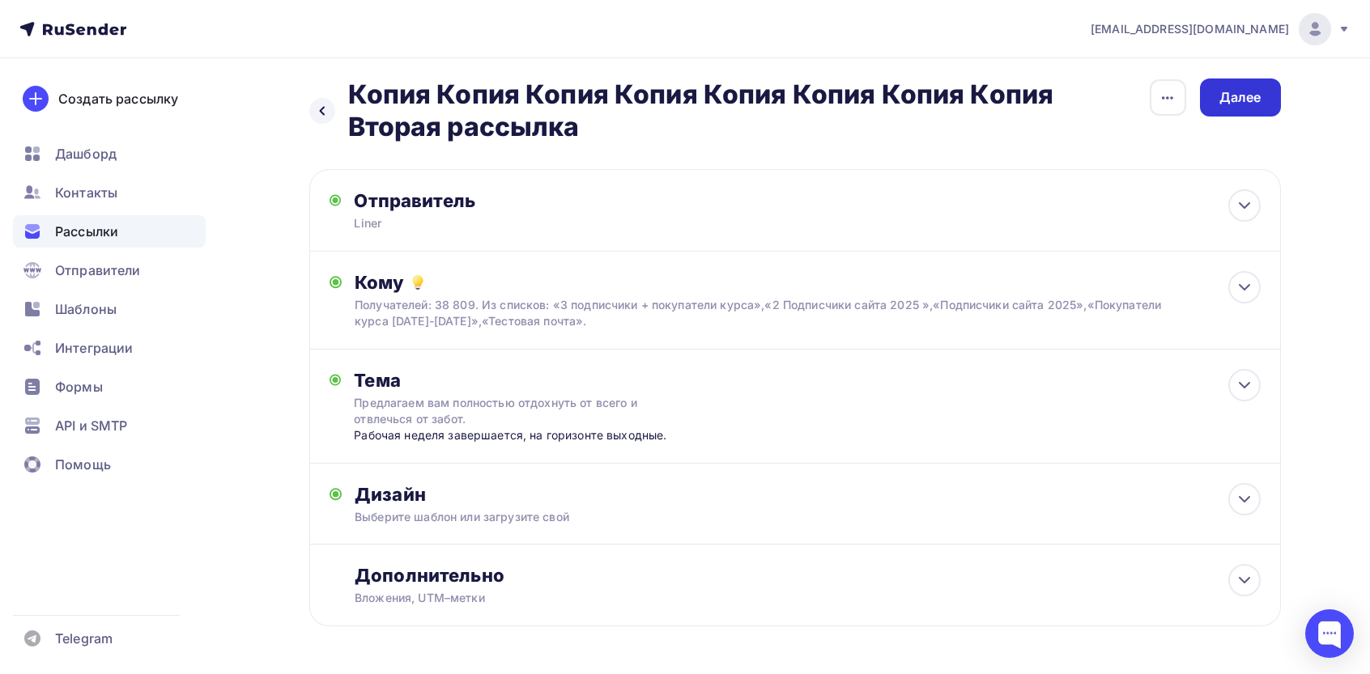
click at [1242, 95] on div "Далее" at bounding box center [1240, 97] width 42 height 19
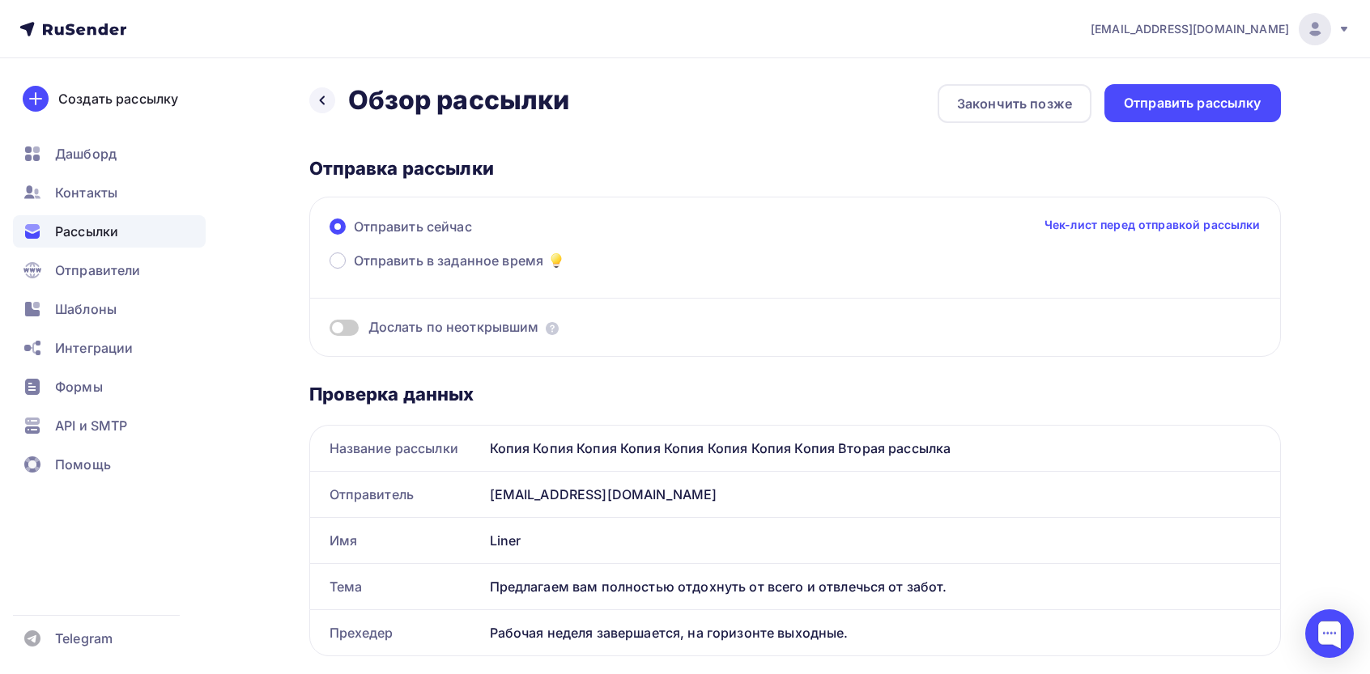
click at [1242, 95] on div "Отправить рассылку" at bounding box center [1192, 103] width 138 height 19
